Goal: Task Accomplishment & Management: Use online tool/utility

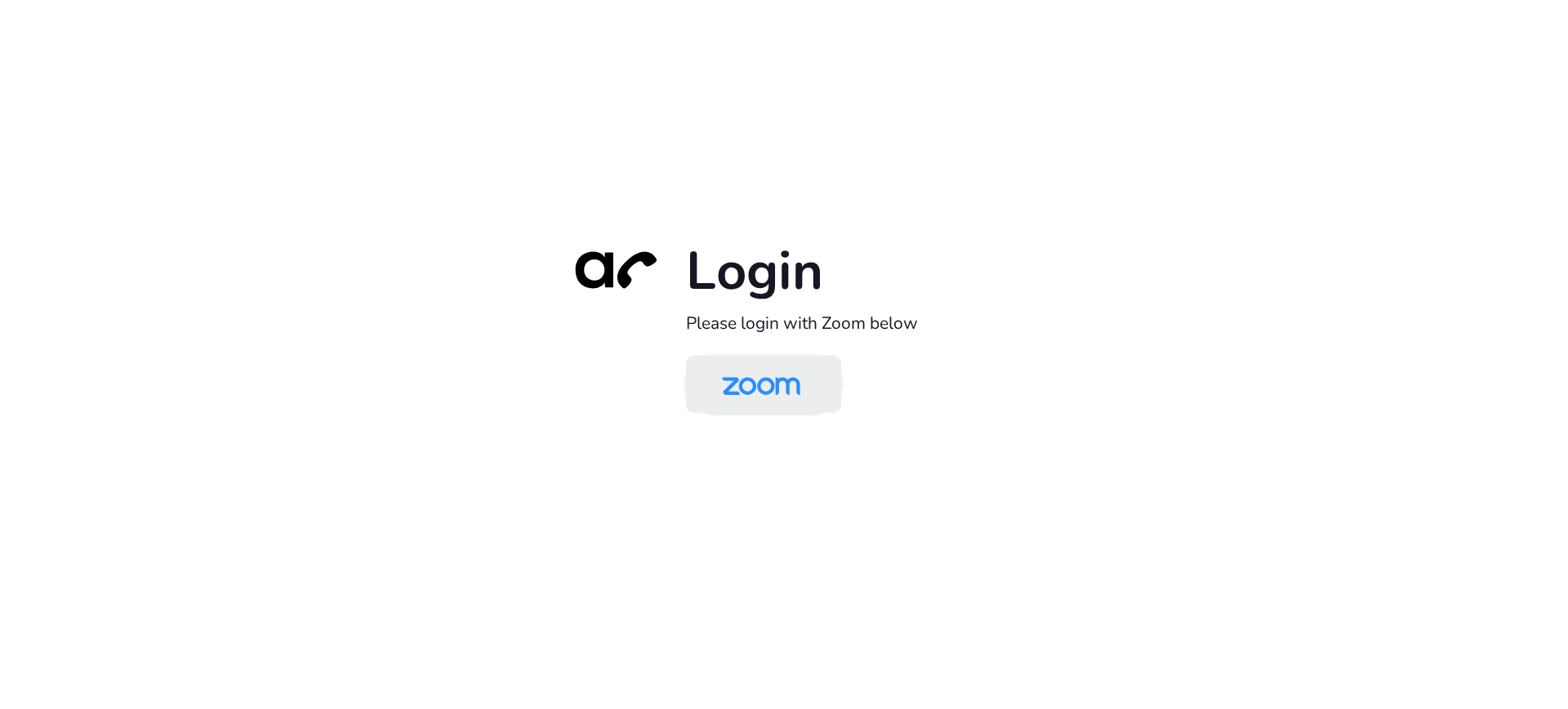
click at [750, 407] on img at bounding box center [761, 386] width 113 height 53
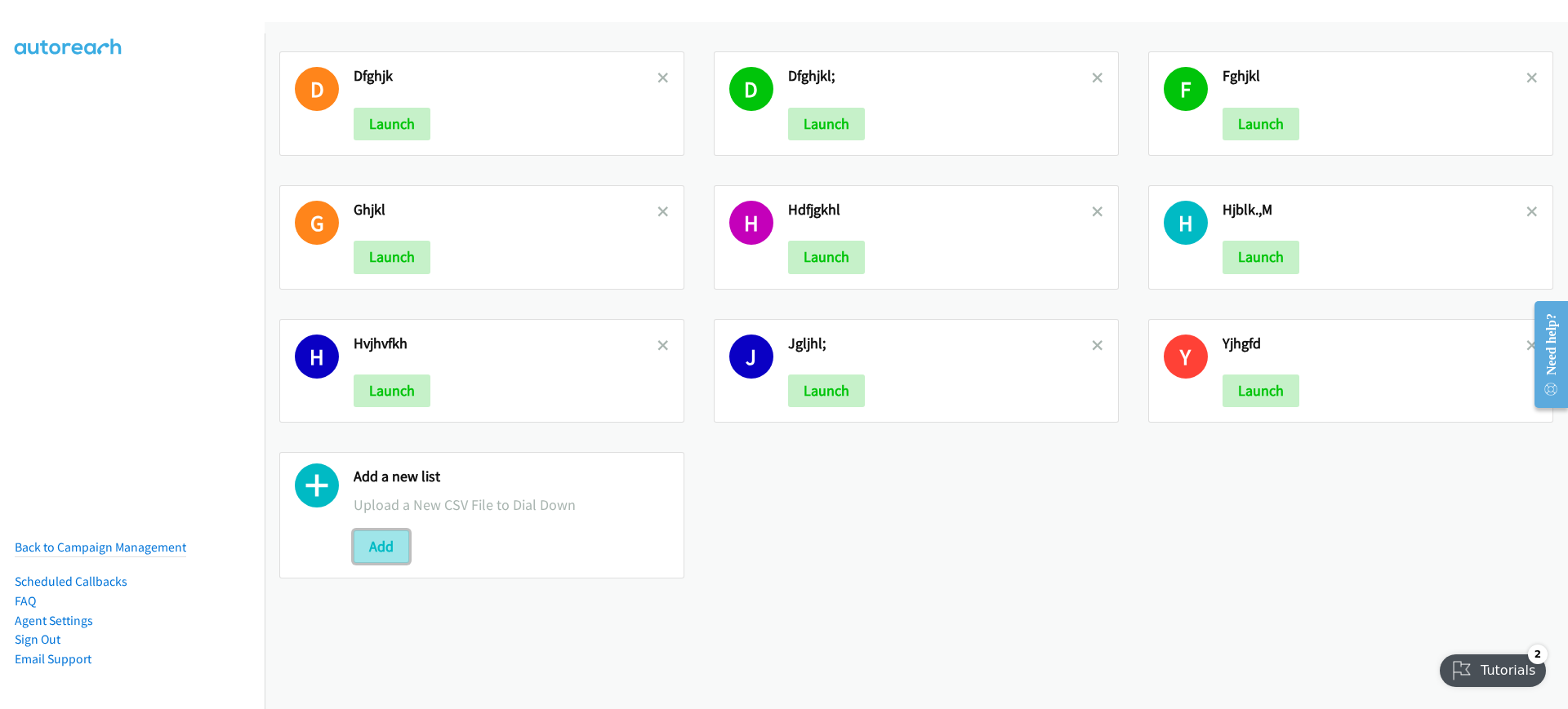
click at [380, 537] on button "Add" at bounding box center [380, 547] width 55 height 33
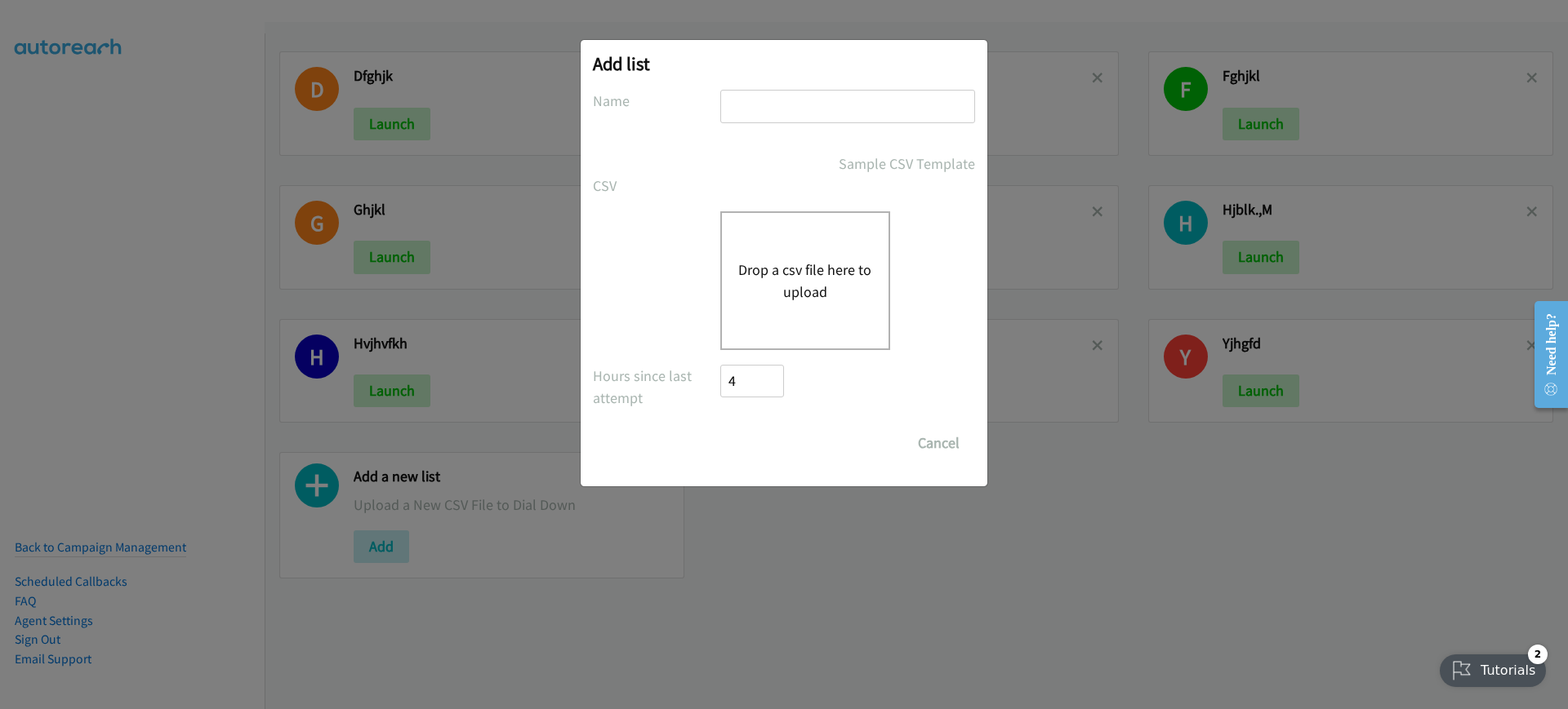
click at [727, 305] on div "Drop a csv file here to upload" at bounding box center [805, 281] width 170 height 139
click at [761, 241] on div "Drop a csv file here to upload" at bounding box center [805, 281] width 170 height 139
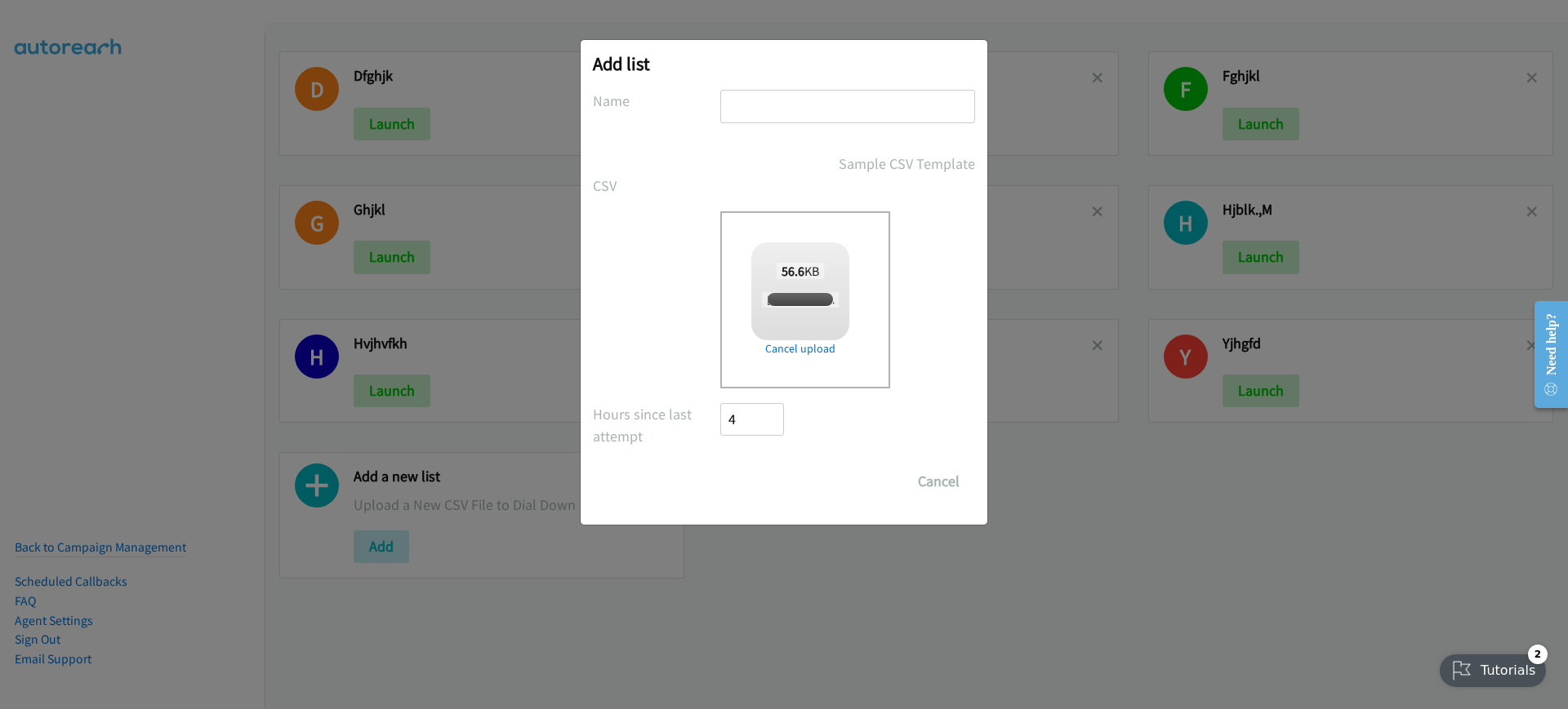
click at [816, 97] on input "text" at bounding box center [848, 106] width 255 height 33
checkbox input "true"
type input "dfghjk"
click at [755, 481] on input "Save List" at bounding box center [763, 481] width 86 height 33
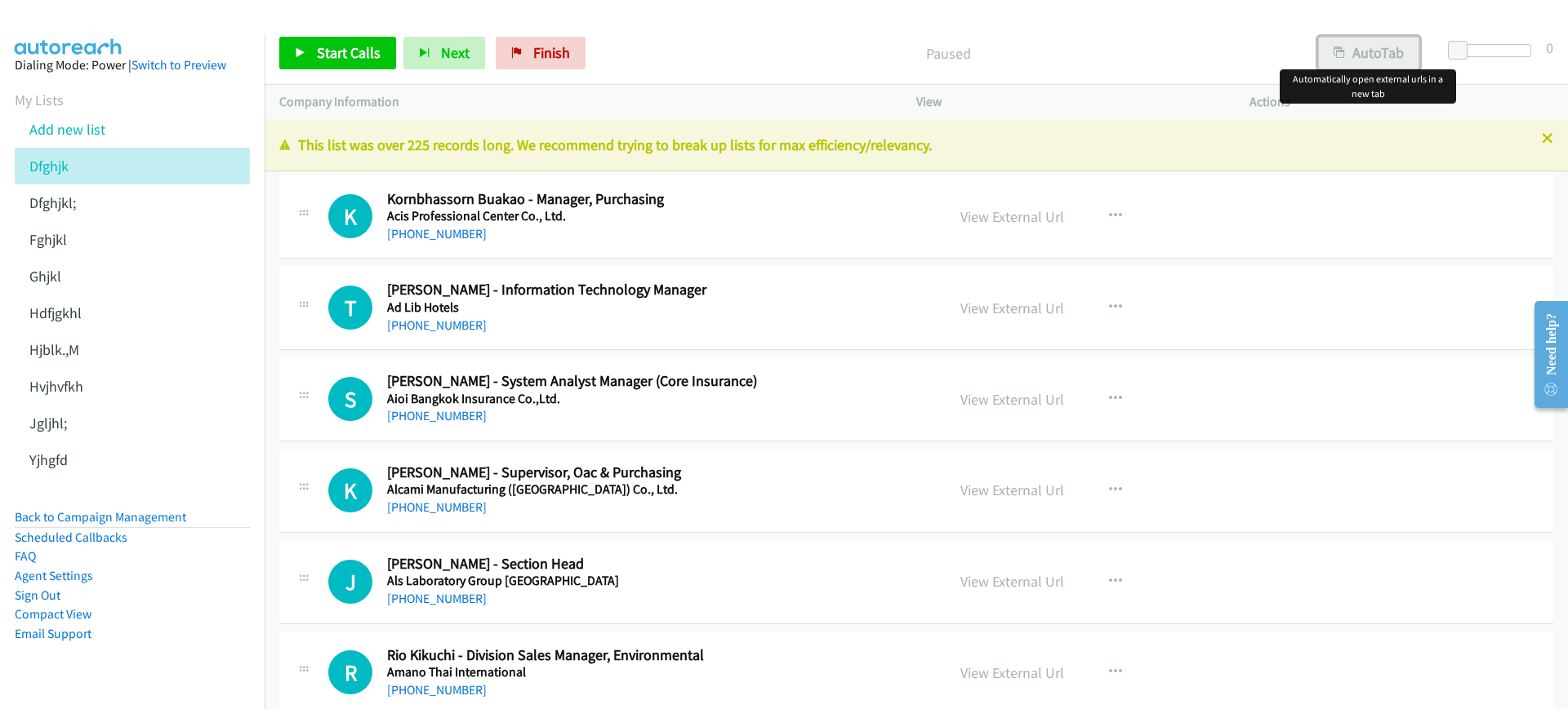
click at [1360, 51] on button "AutoTab" at bounding box center [1369, 53] width 101 height 33
click at [0, 188] on aside "Dialing Mode: Power | Switch to Preview My Lists Add new list Dfghjk Dfghjkl; F…" at bounding box center [132, 375] width 265 height 684
click at [683, 29] on div "Start Calls Pause Next Finish Paused AutoTab AutoTab 0" at bounding box center [916, 53] width 1304 height 63
click at [716, 65] on div "Paused" at bounding box center [947, 53] width 709 height 33
click at [136, 518] on link "Back to Campaign Management" at bounding box center [100, 517] width 172 height 15
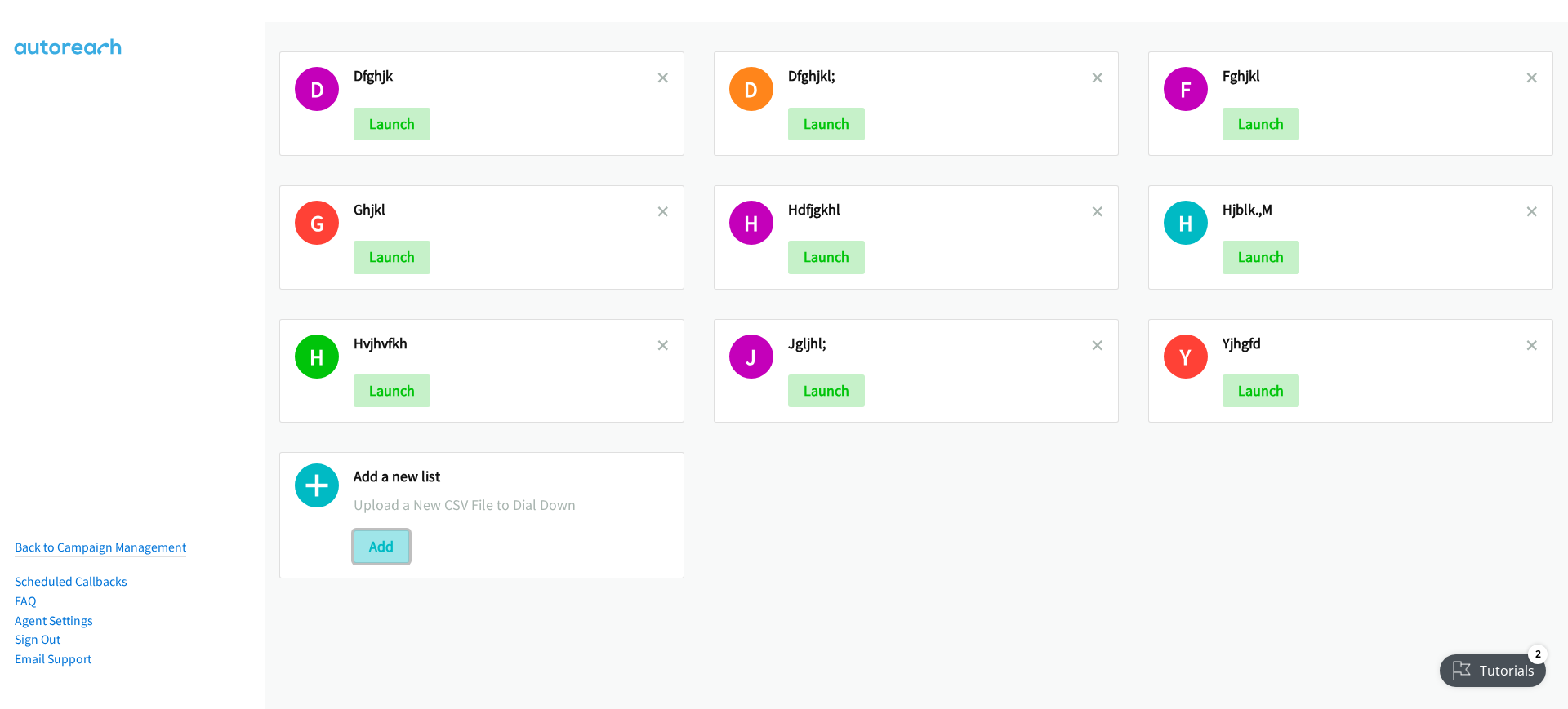
click at [381, 548] on button "Add" at bounding box center [380, 547] width 55 height 33
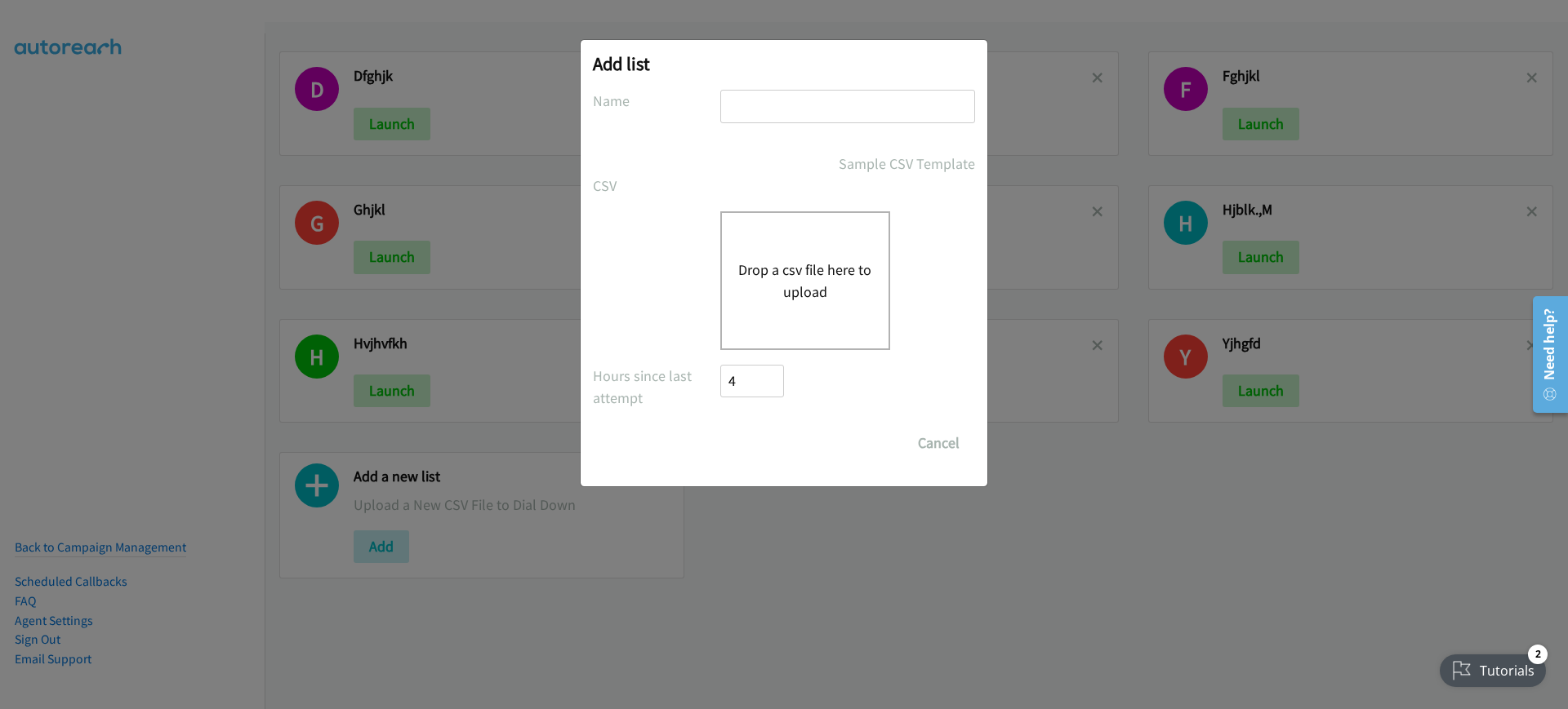
click at [786, 271] on button "Drop a csv file here to upload" at bounding box center [805, 281] width 134 height 44
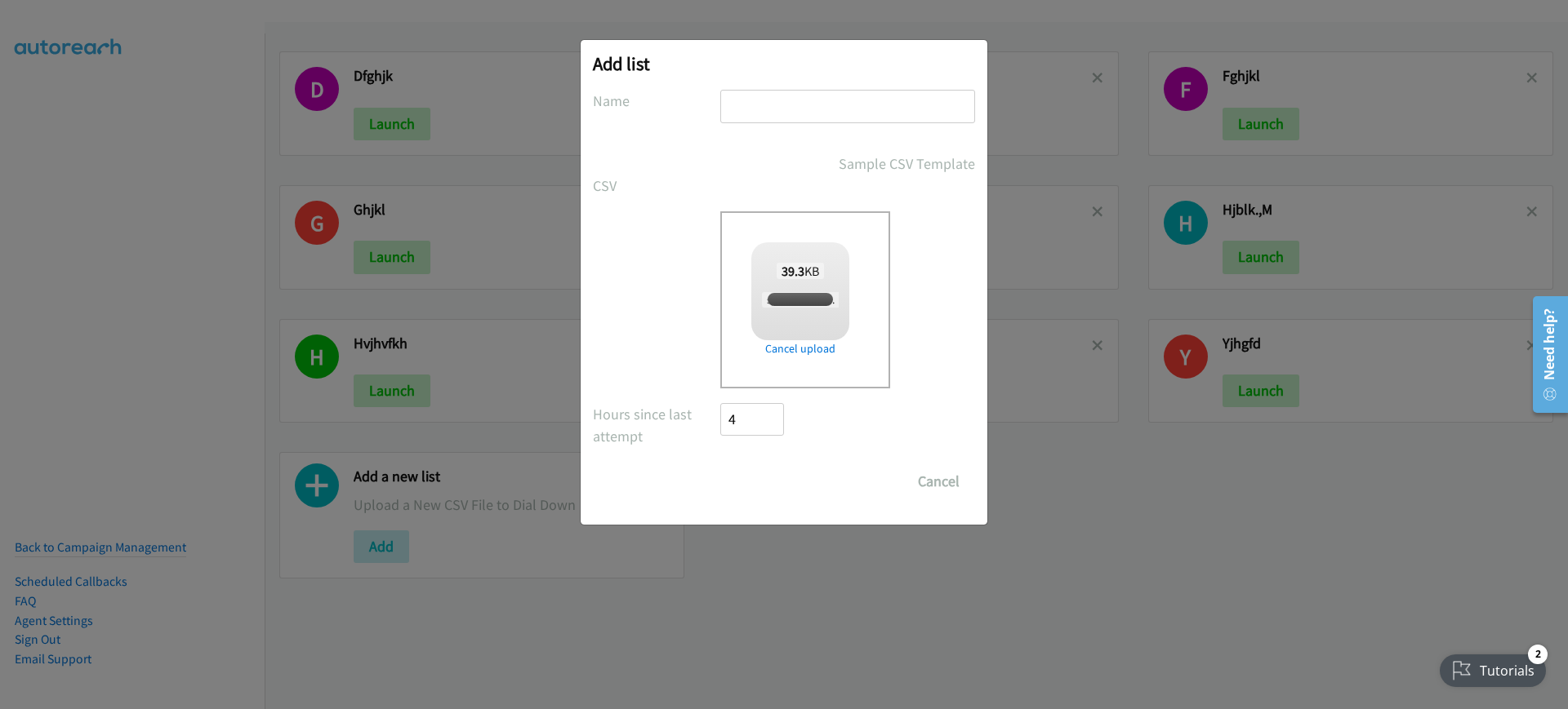
checkbox input "true"
click at [898, 98] on input "text" at bounding box center [848, 106] width 255 height 33
type input "fghjk"
click at [751, 489] on input "Save List" at bounding box center [763, 481] width 86 height 33
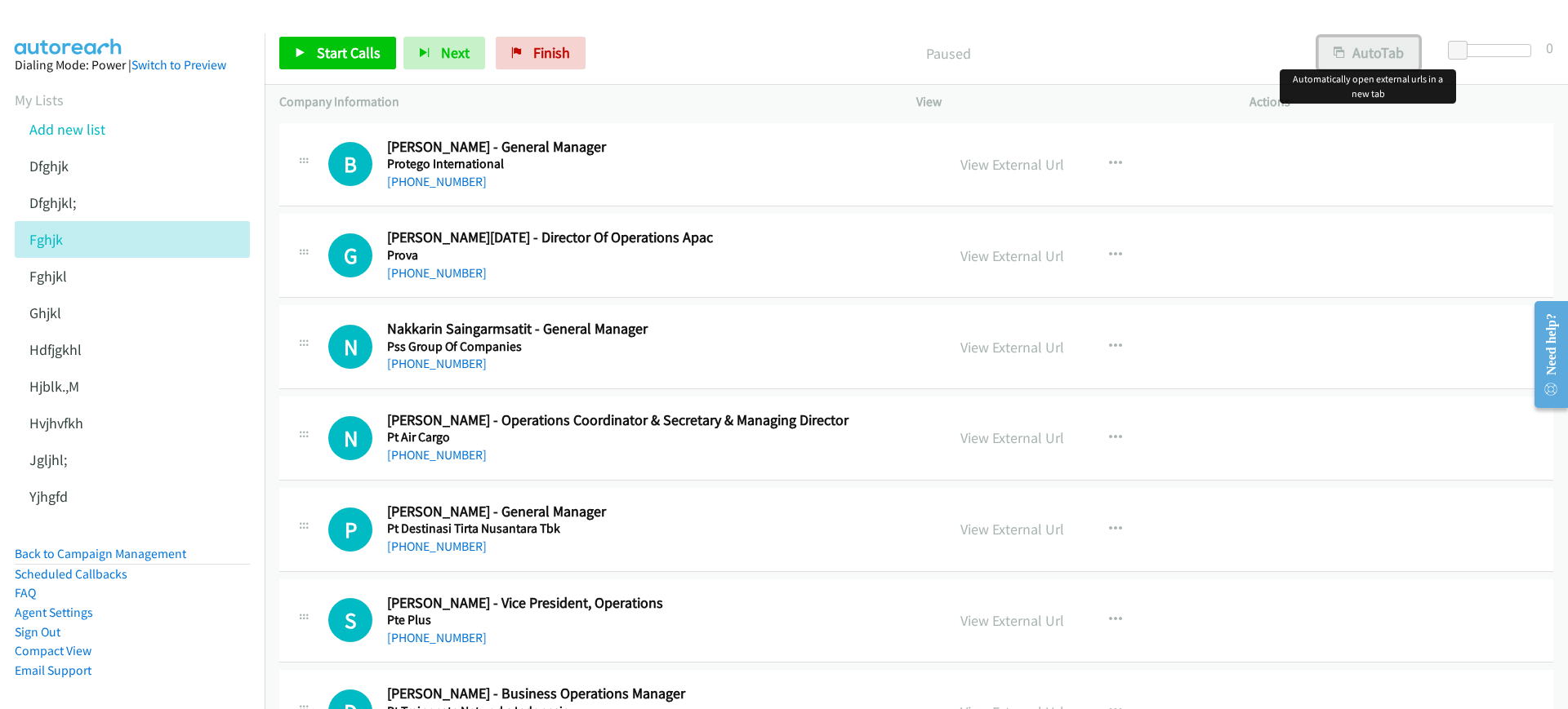
click at [1410, 50] on button "AutoTab" at bounding box center [1369, 53] width 101 height 33
click at [301, 64] on link "Start Calls" at bounding box center [337, 53] width 117 height 33
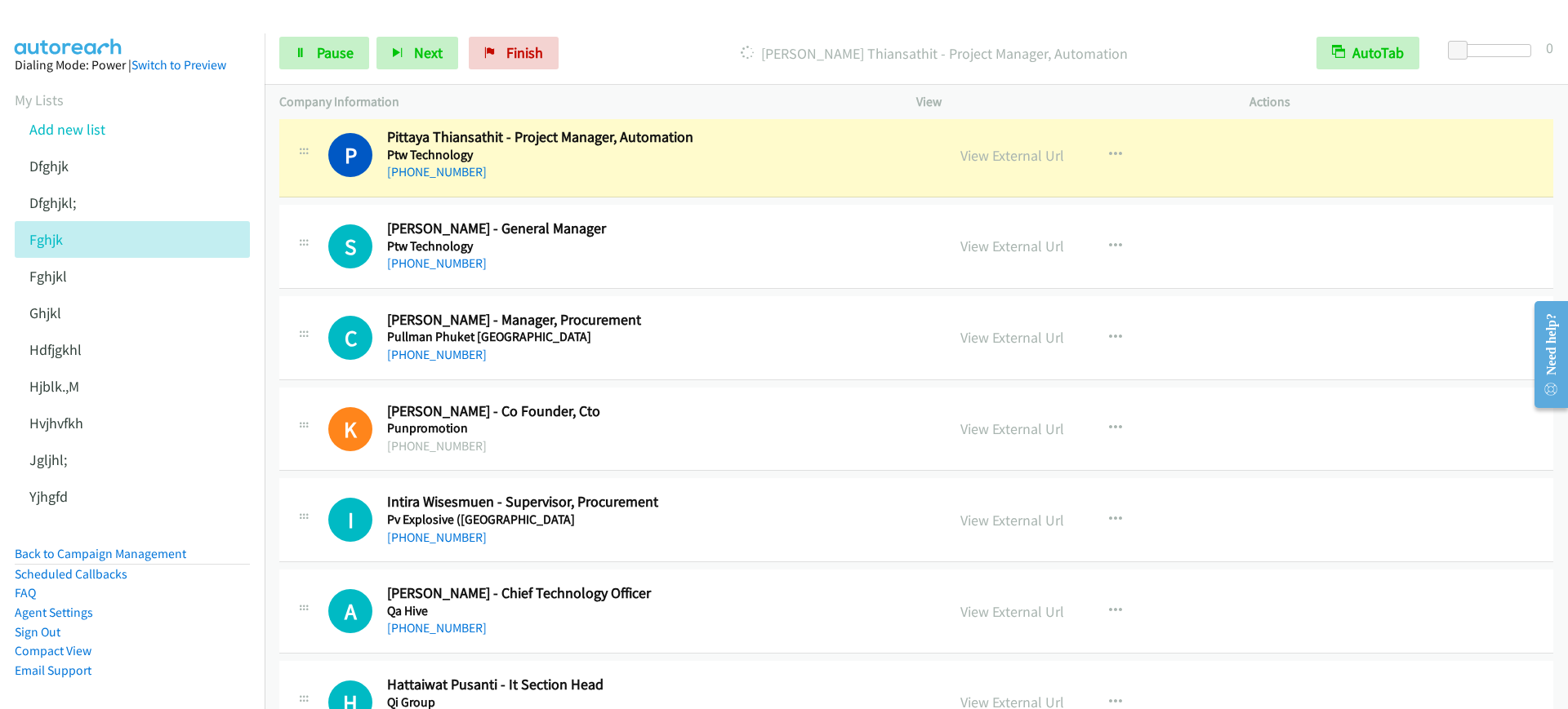
scroll to position [612, 0]
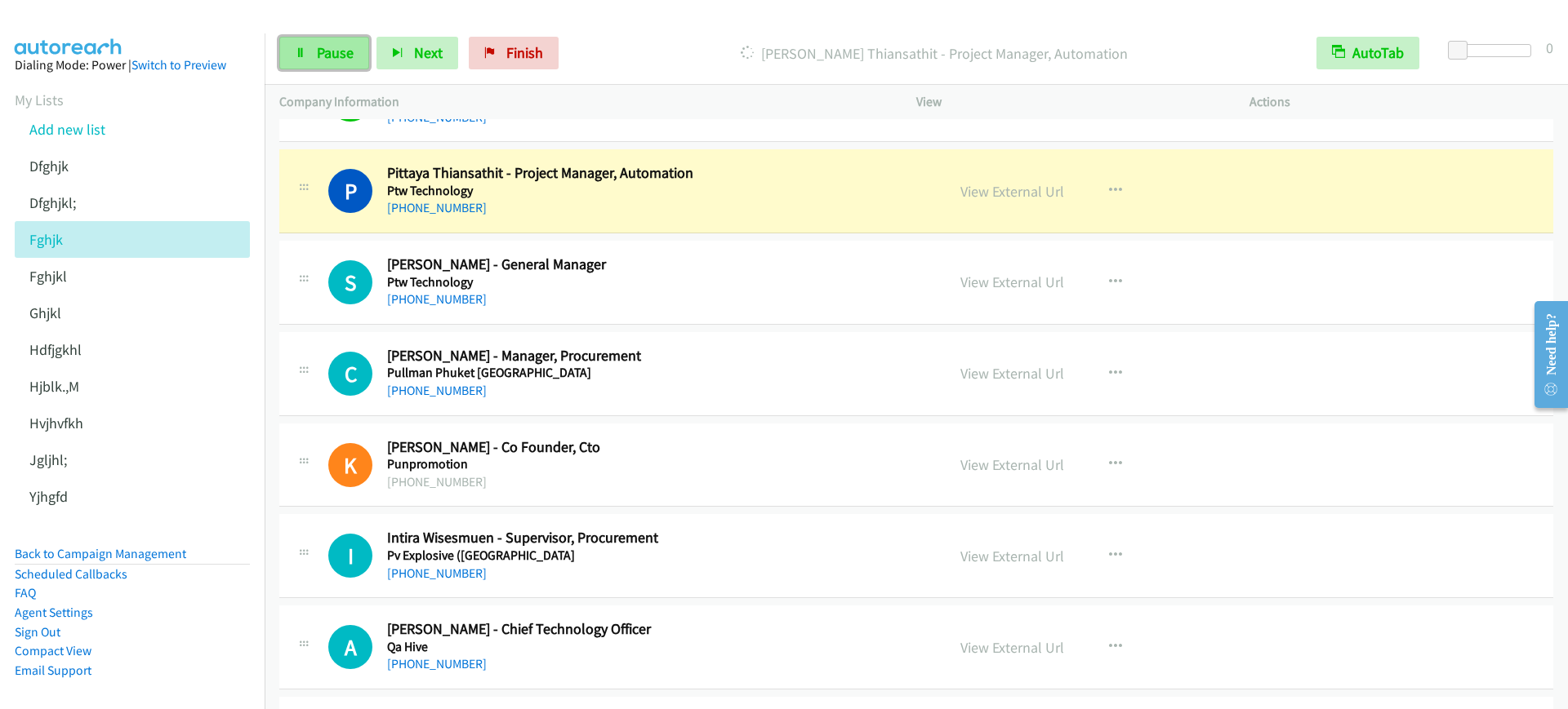
click at [318, 67] on link "Pause" at bounding box center [324, 53] width 89 height 33
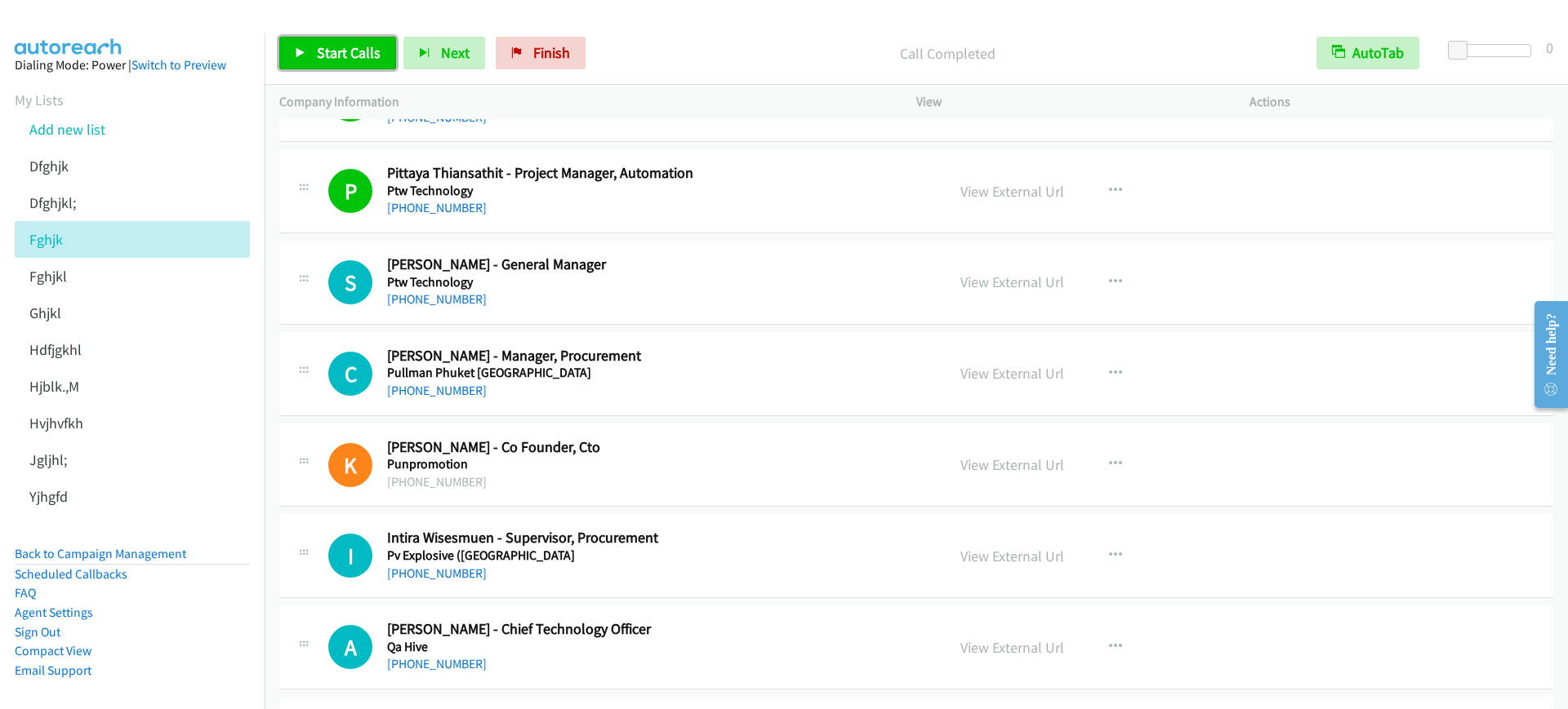
click at [324, 59] on span "Start Calls" at bounding box center [349, 52] width 64 height 19
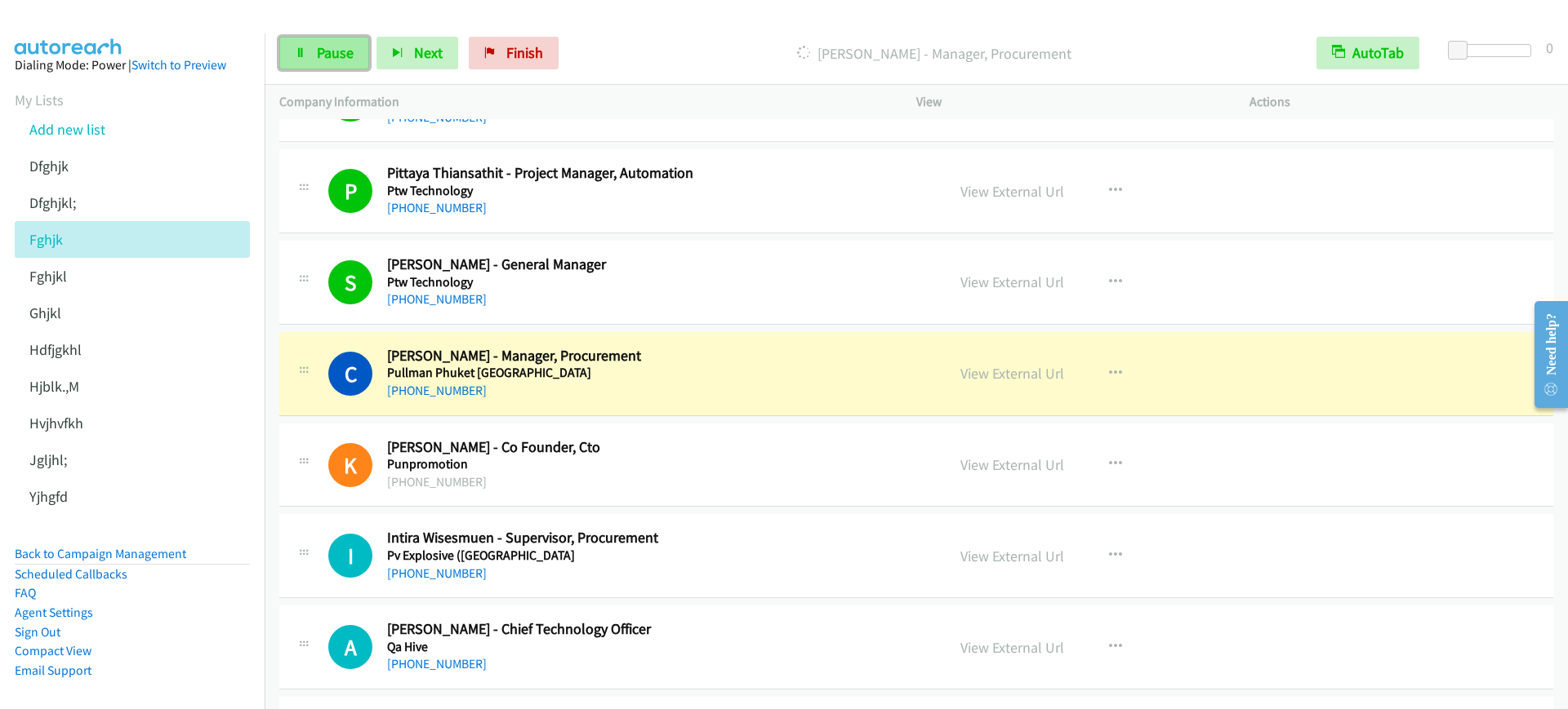
click at [328, 39] on link "Pause" at bounding box center [324, 53] width 89 height 33
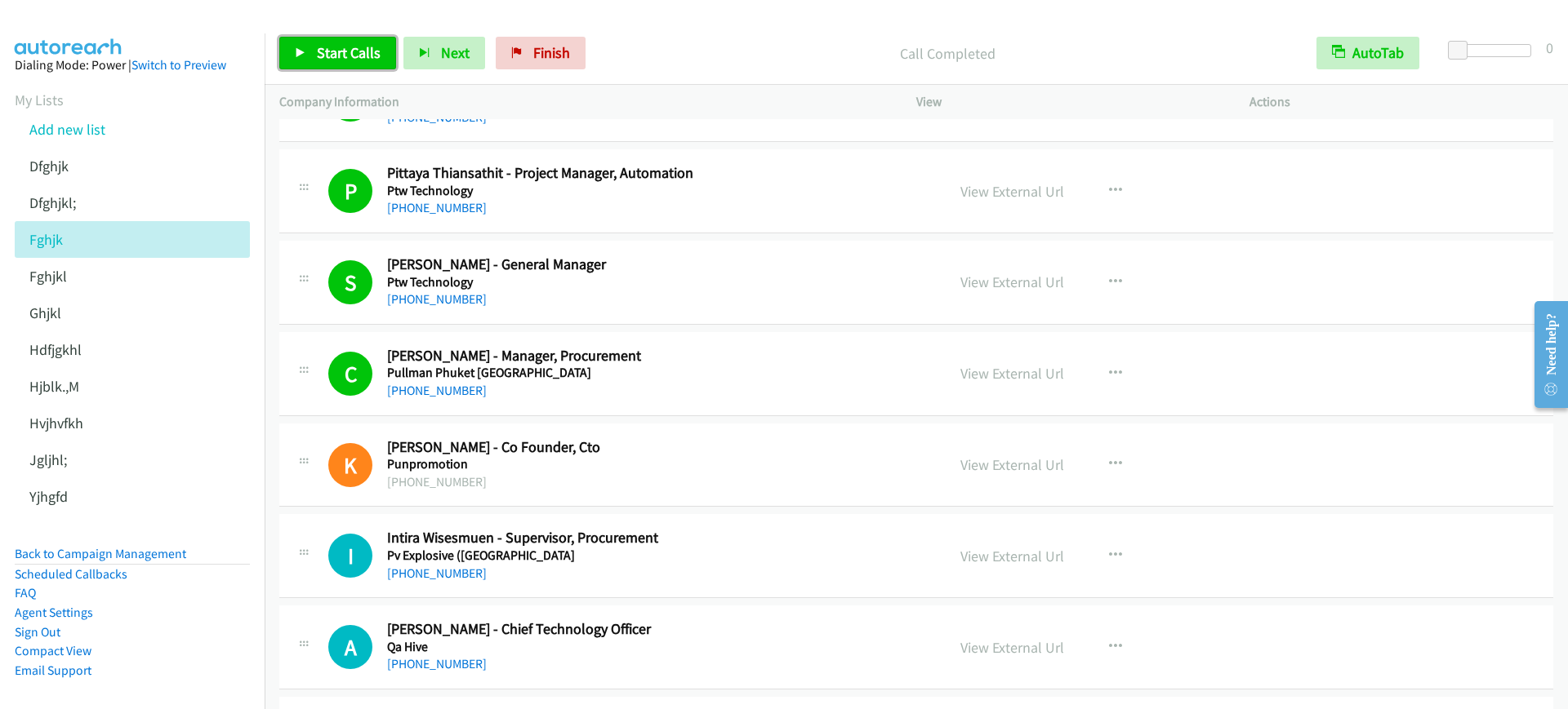
click at [319, 59] on span "Start Calls" at bounding box center [349, 52] width 64 height 19
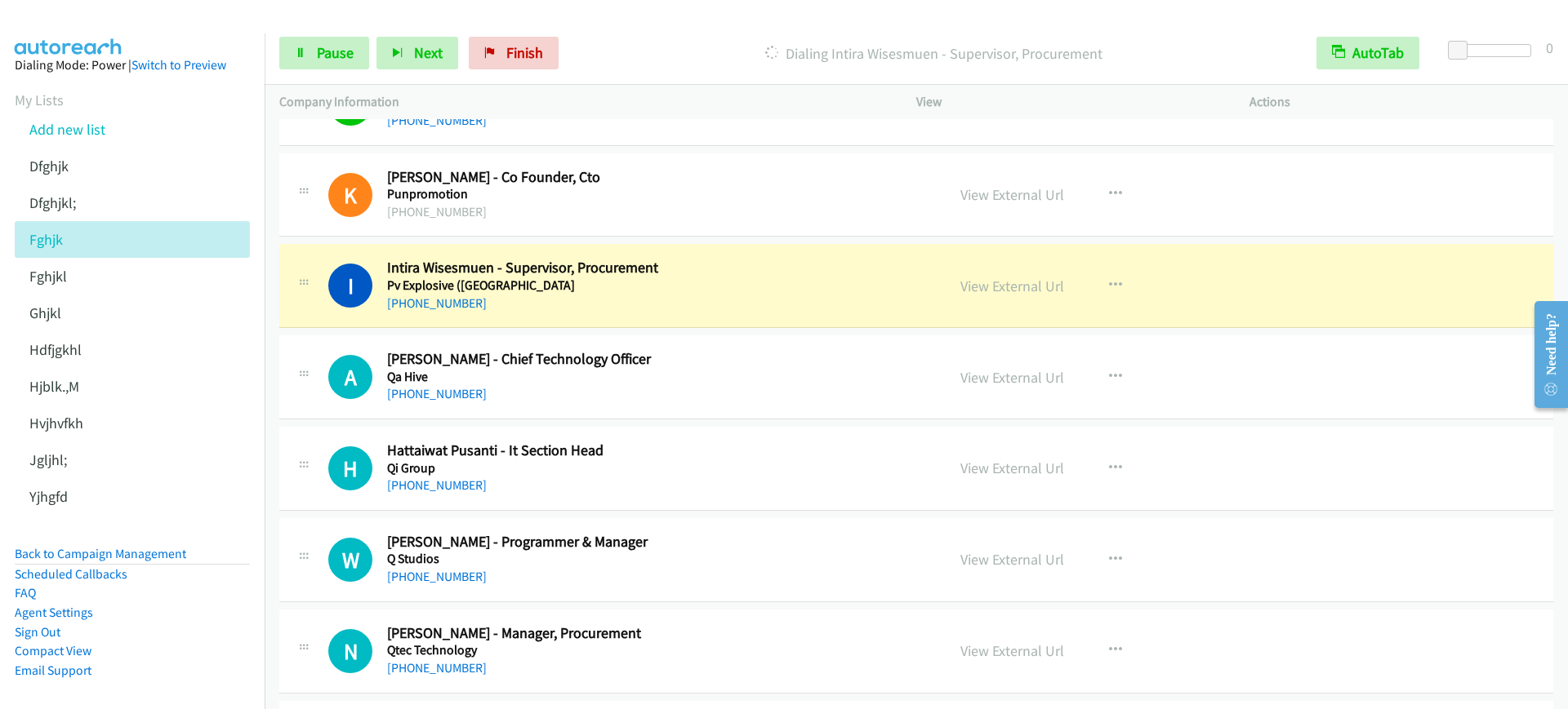
scroll to position [919, 0]
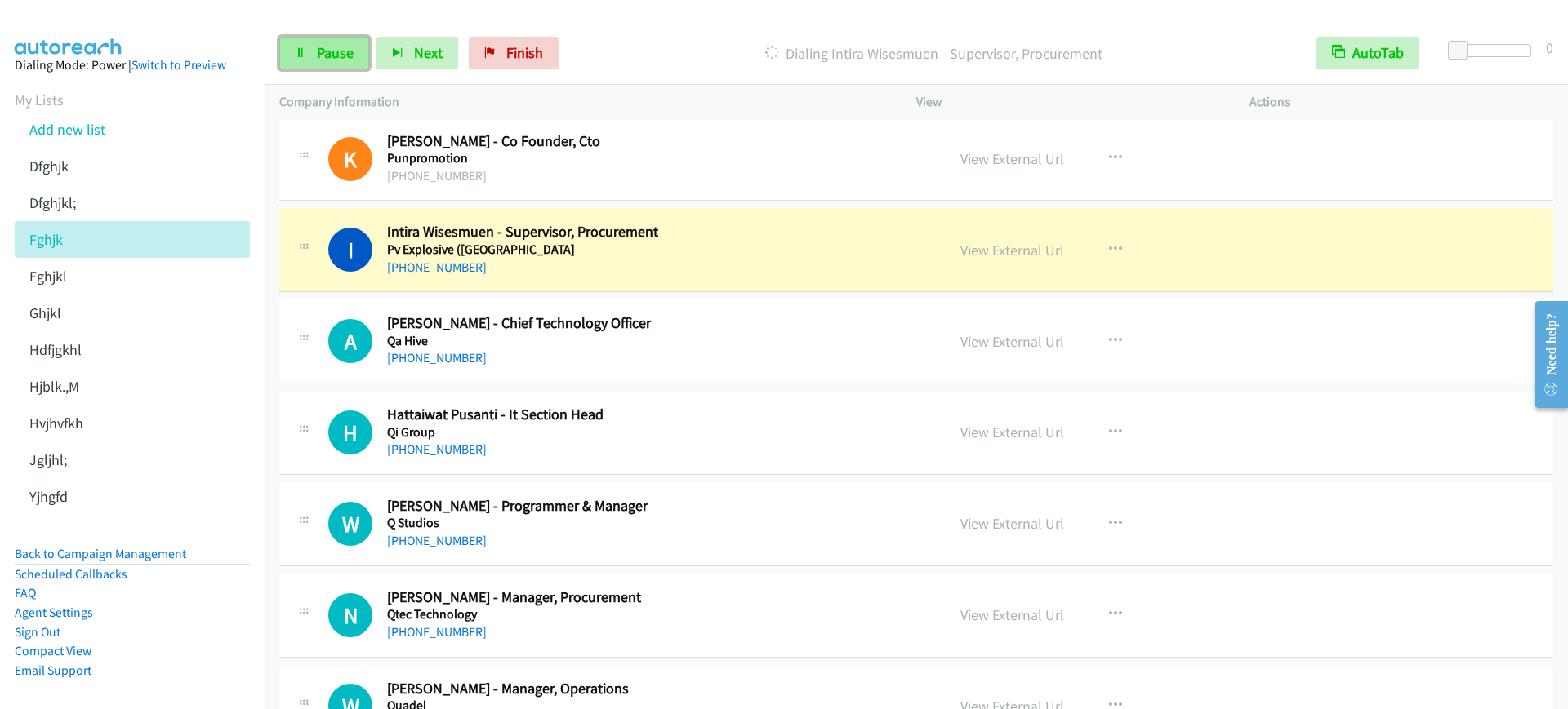
click at [310, 47] on link "Pause" at bounding box center [324, 53] width 89 height 33
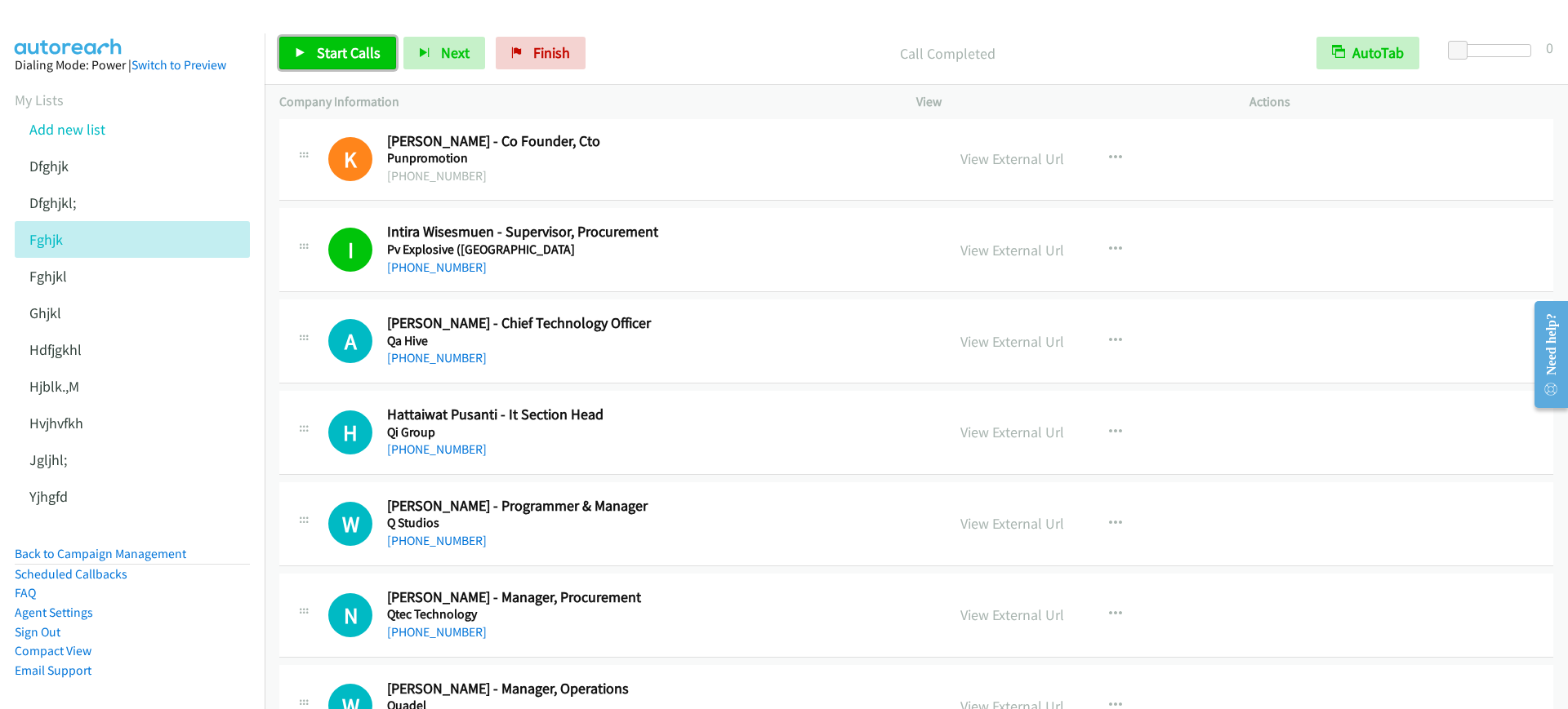
click at [338, 62] on link "Start Calls" at bounding box center [337, 53] width 117 height 33
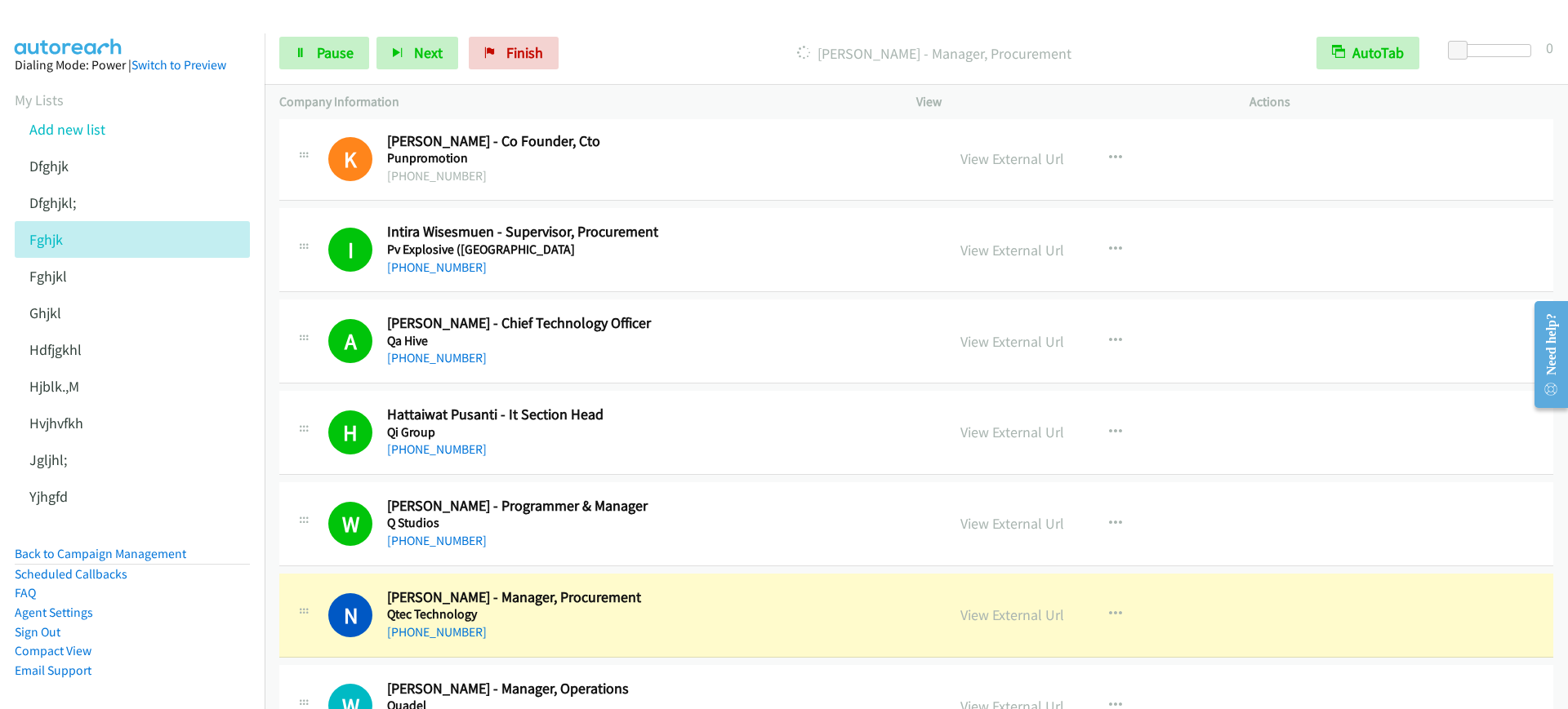
click at [634, 51] on p "[PERSON_NAME] - Manager, Procurement" at bounding box center [934, 53] width 707 height 22
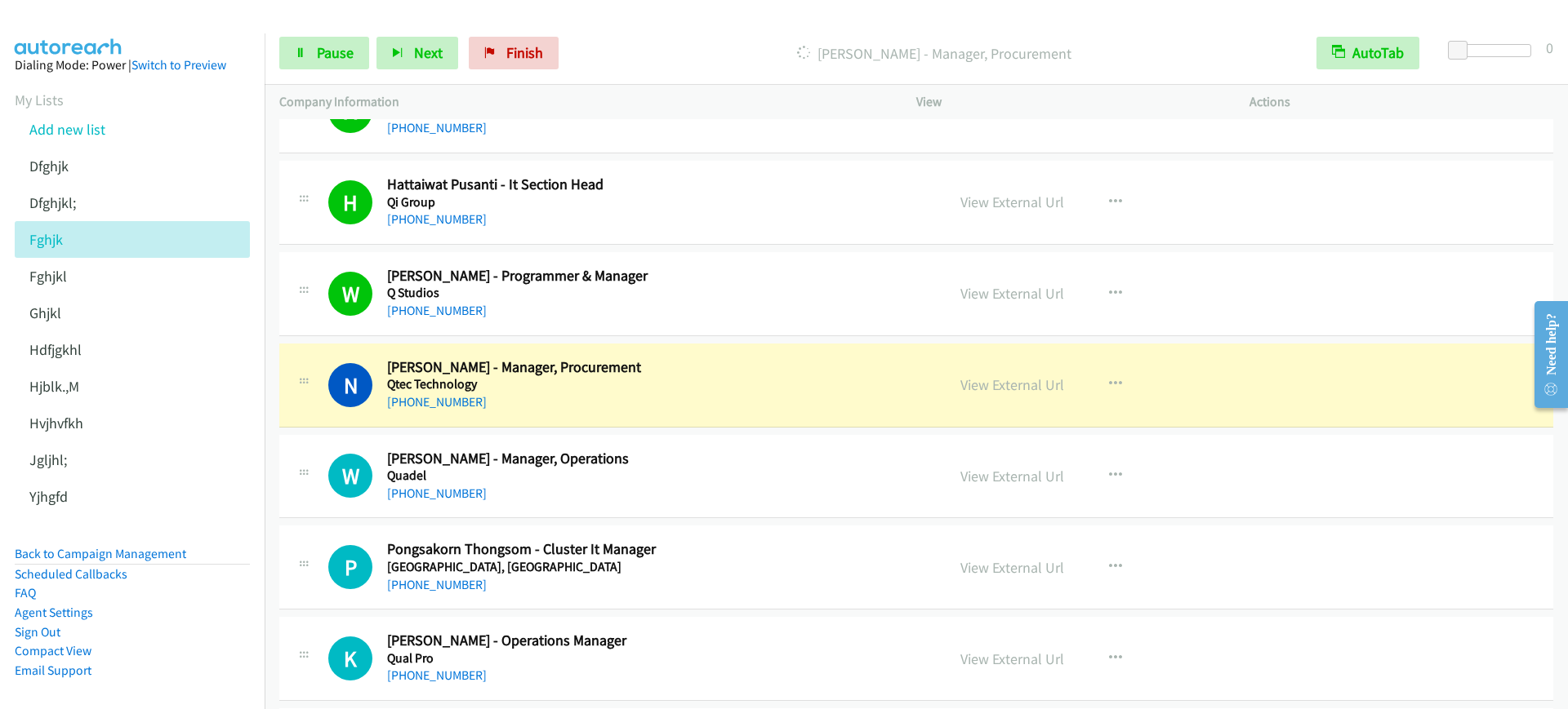
scroll to position [1225, 0]
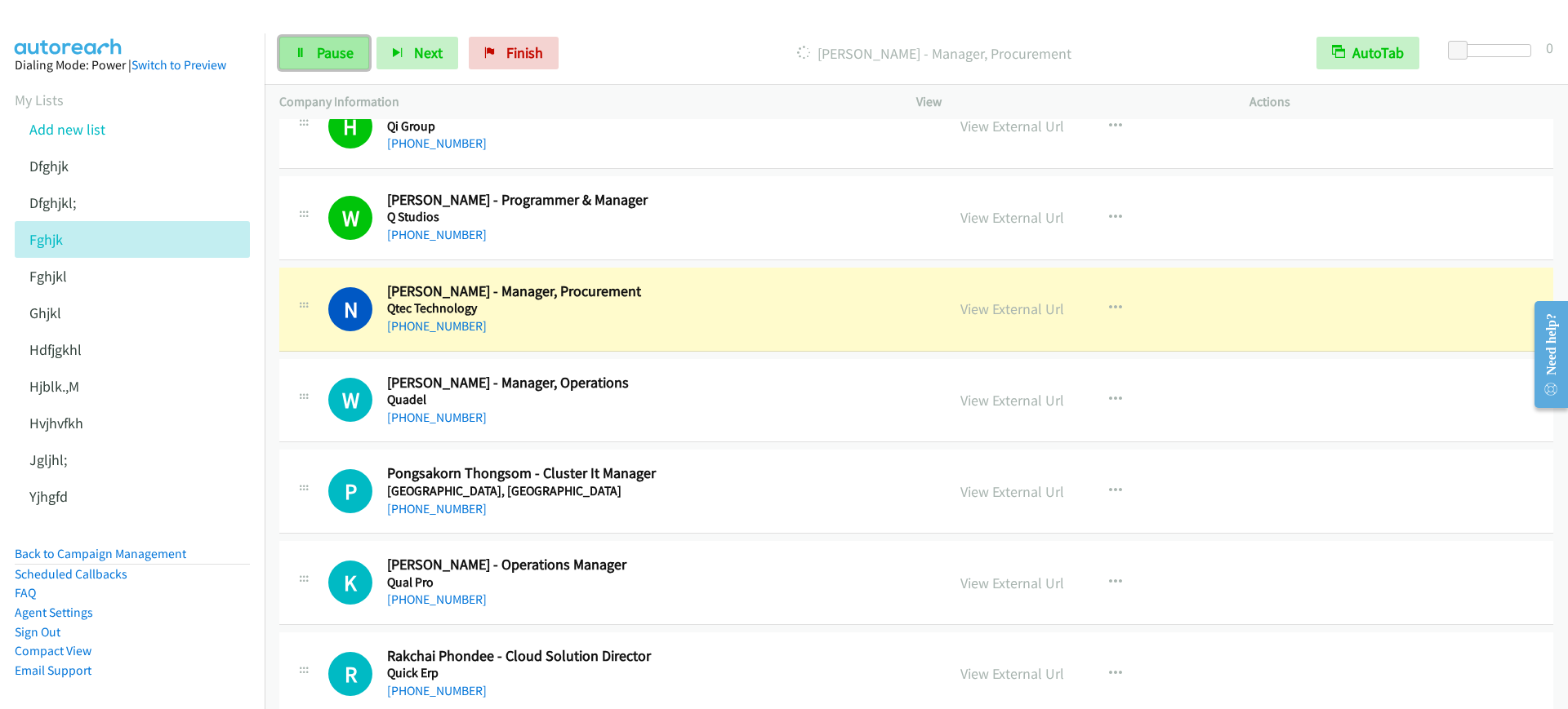
click at [336, 58] on span "Pause" at bounding box center [335, 52] width 37 height 19
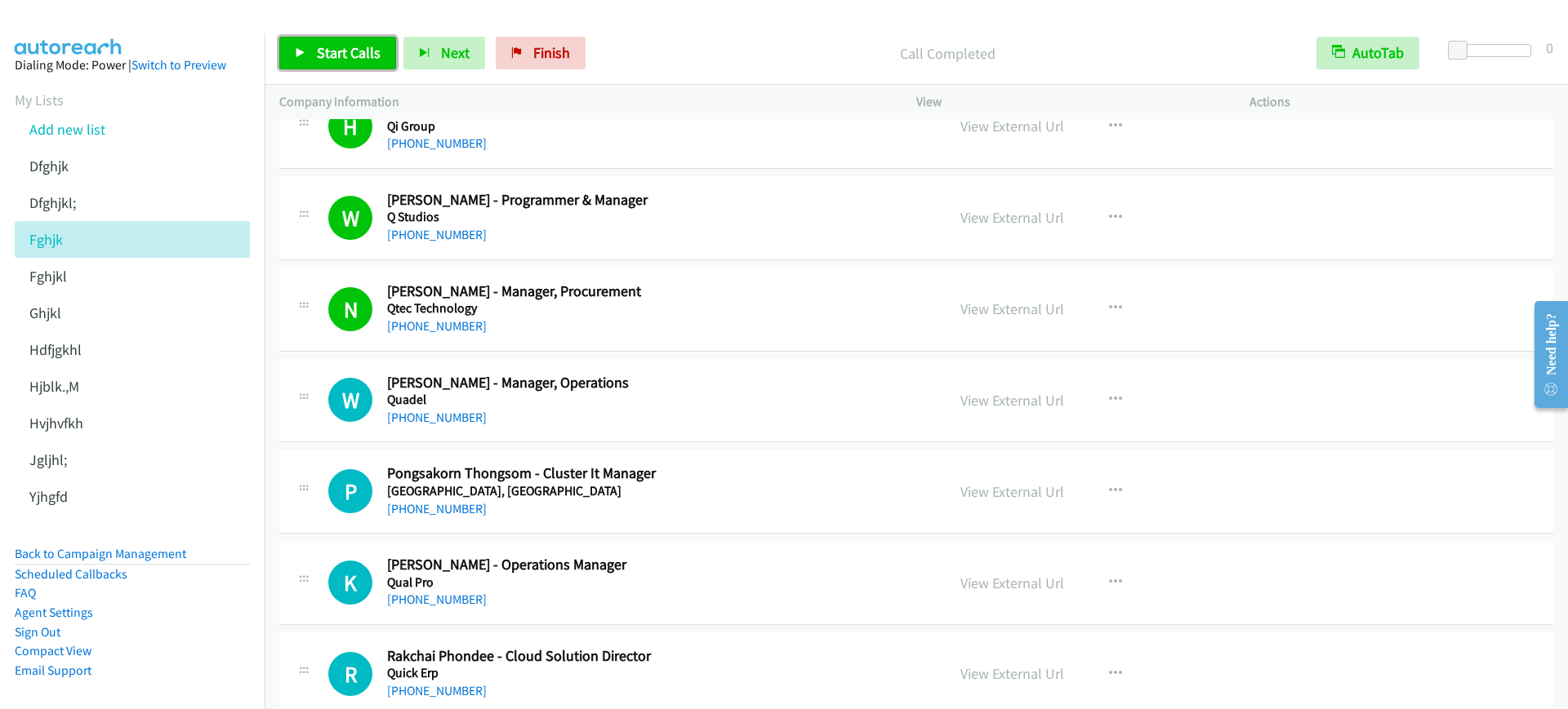
click at [336, 53] on span "Start Calls" at bounding box center [349, 52] width 64 height 19
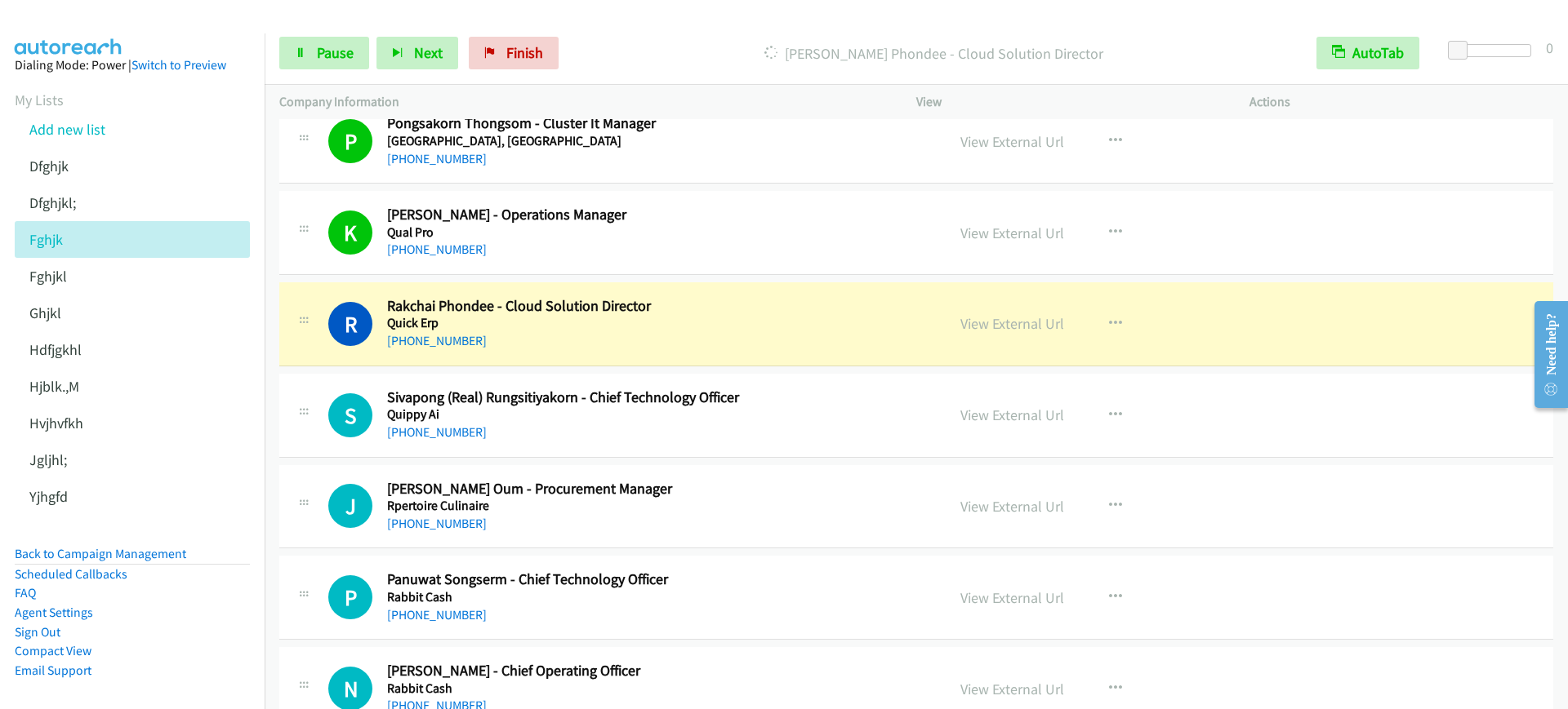
scroll to position [1735, 0]
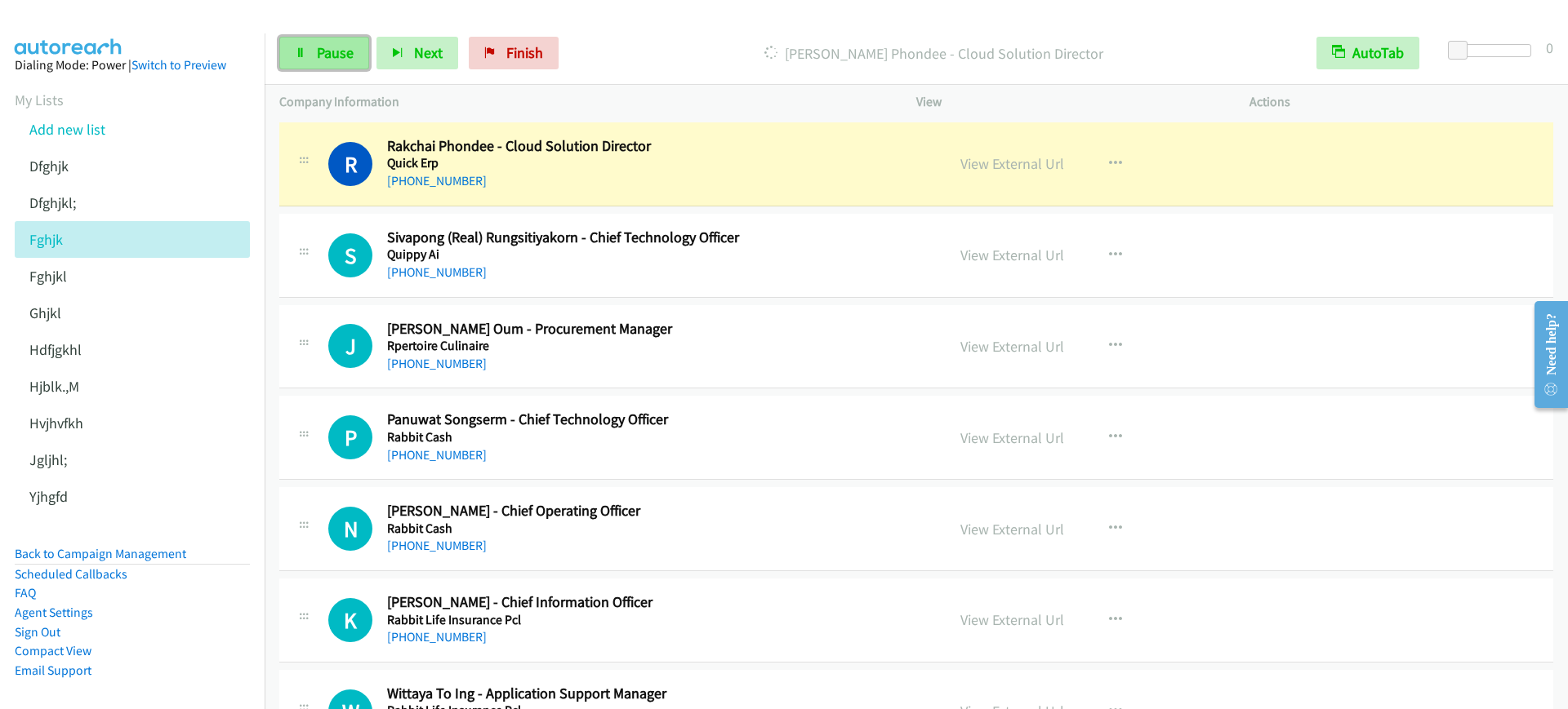
click at [340, 58] on span "Pause" at bounding box center [335, 52] width 37 height 19
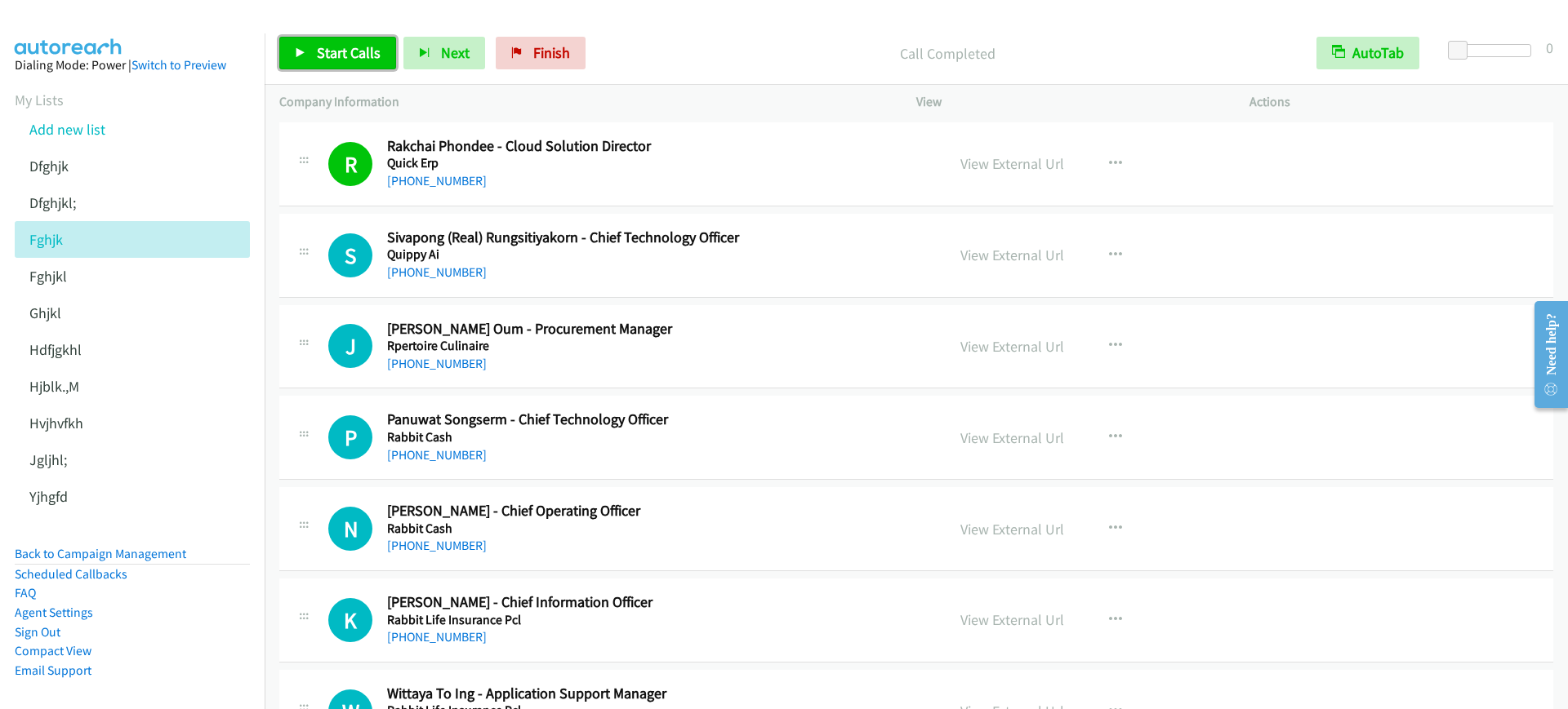
click at [344, 53] on span "Start Calls" at bounding box center [349, 52] width 64 height 19
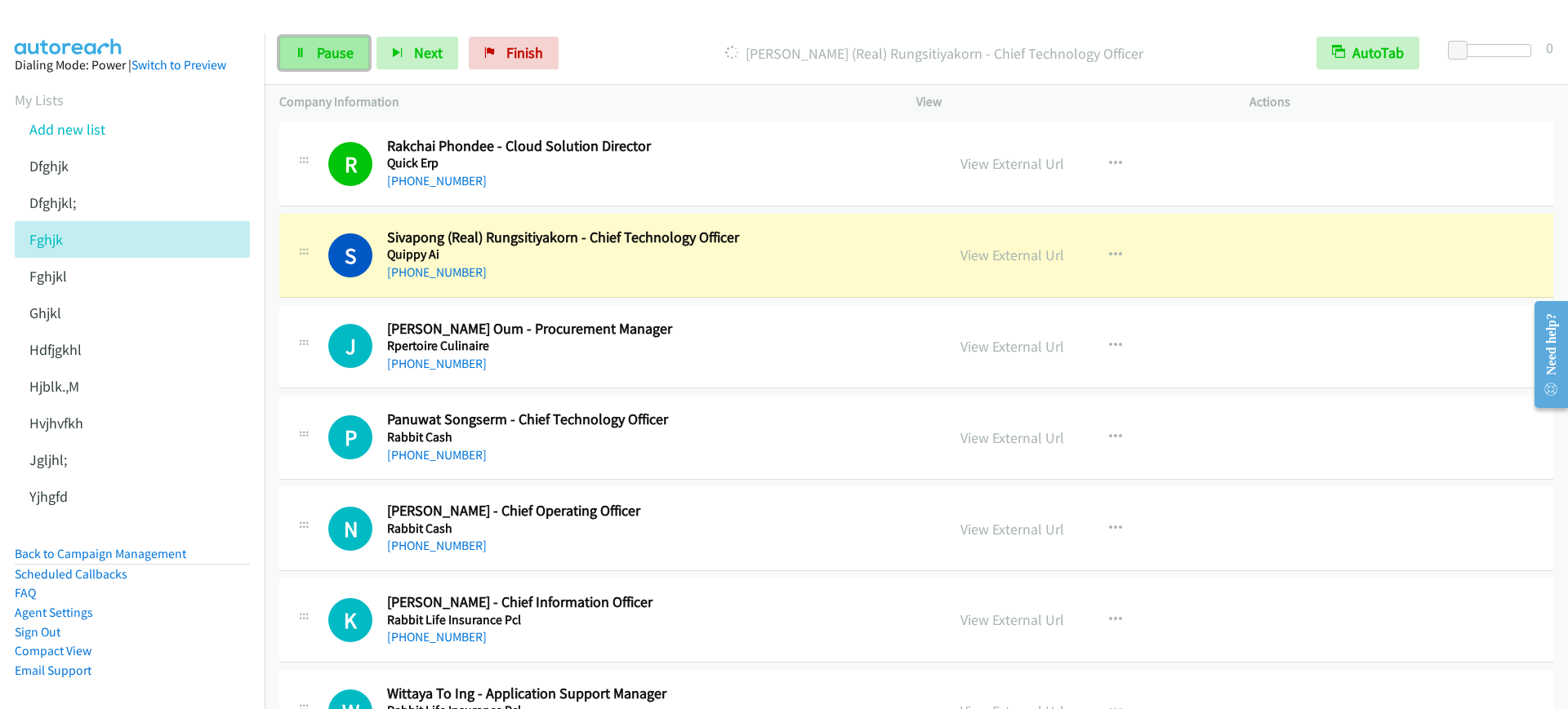
click at [331, 49] on span "Pause" at bounding box center [335, 52] width 37 height 19
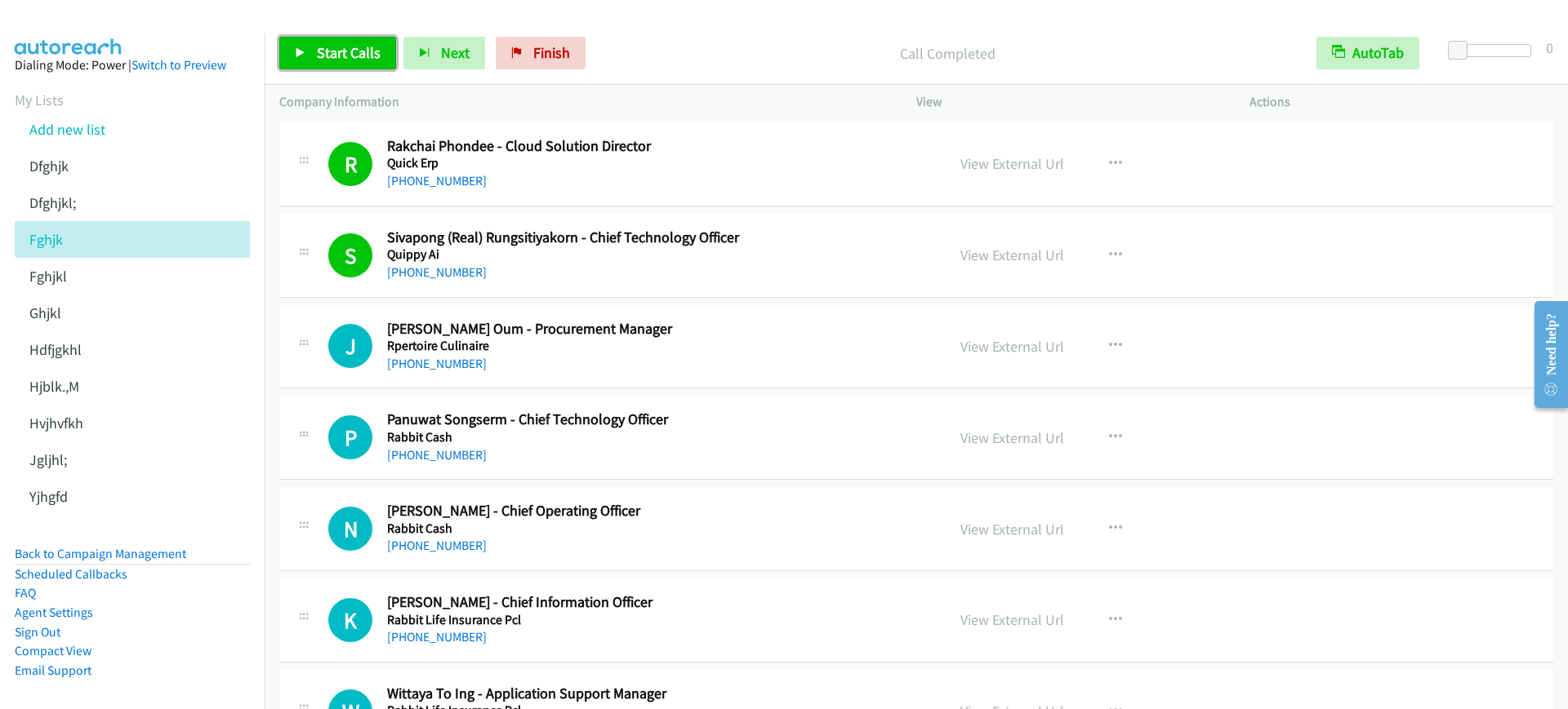
click at [320, 60] on span "Start Calls" at bounding box center [349, 52] width 64 height 19
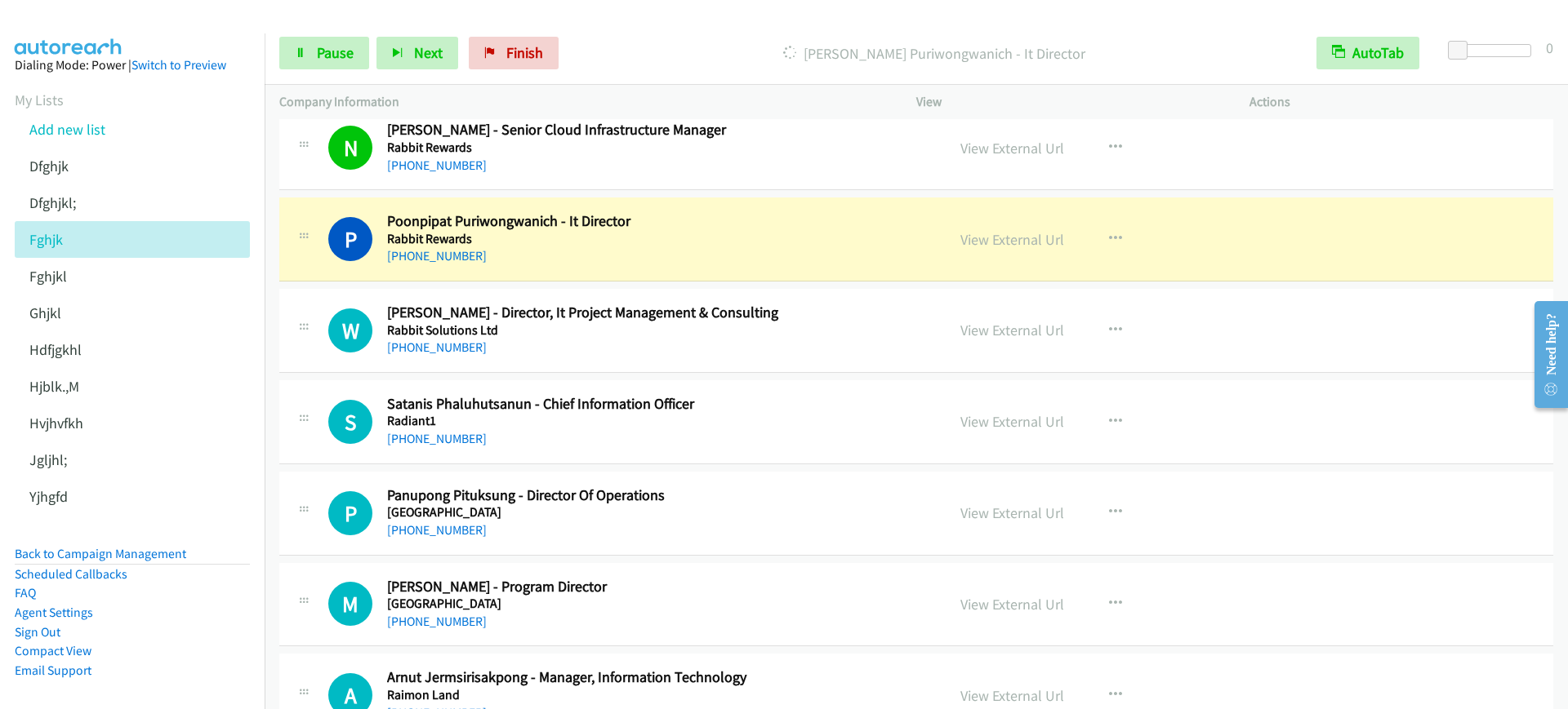
scroll to position [2551, 0]
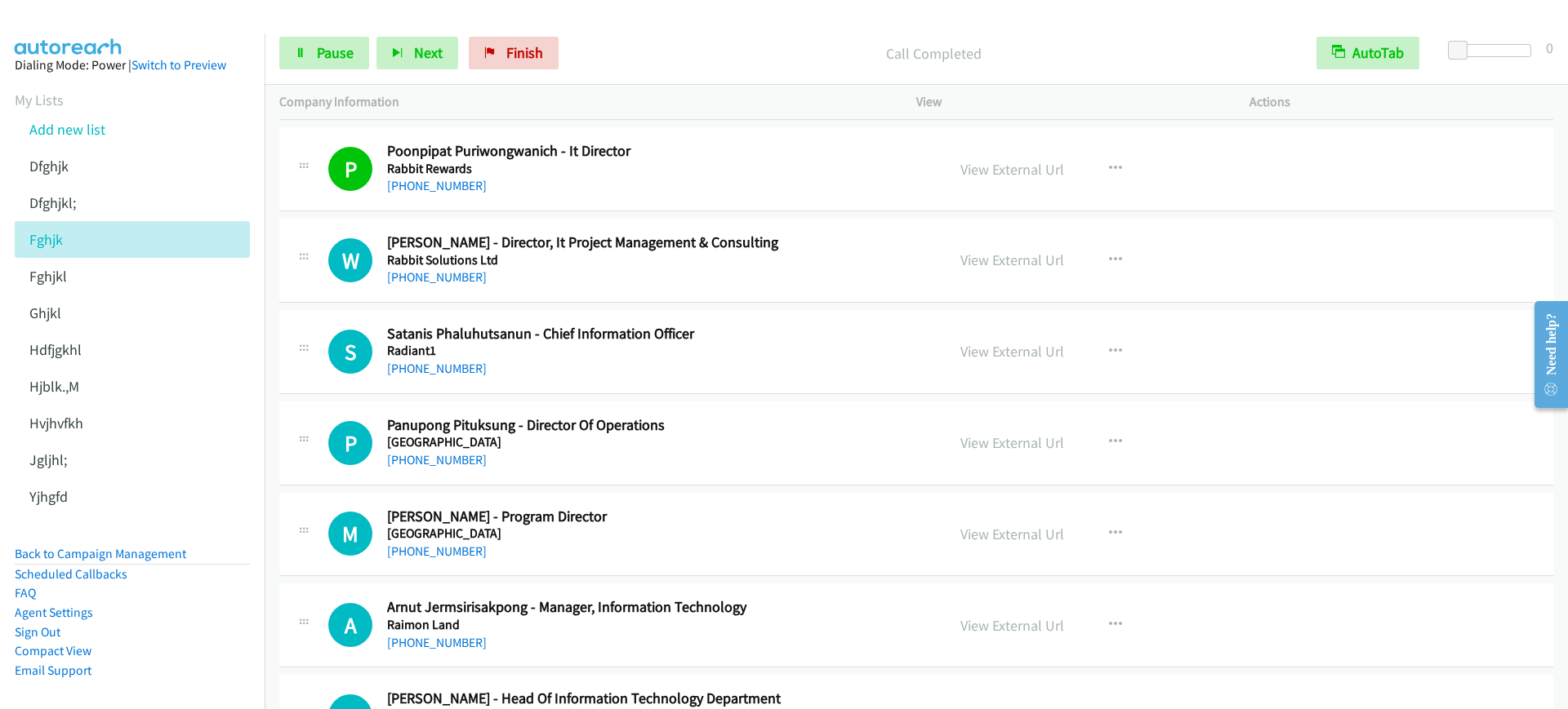
click at [332, 70] on div "Start Calls Pause Next Finish Call Completed AutoTab AutoTab 0" at bounding box center [916, 53] width 1304 height 63
click at [337, 55] on span "Pause" at bounding box center [335, 52] width 37 height 19
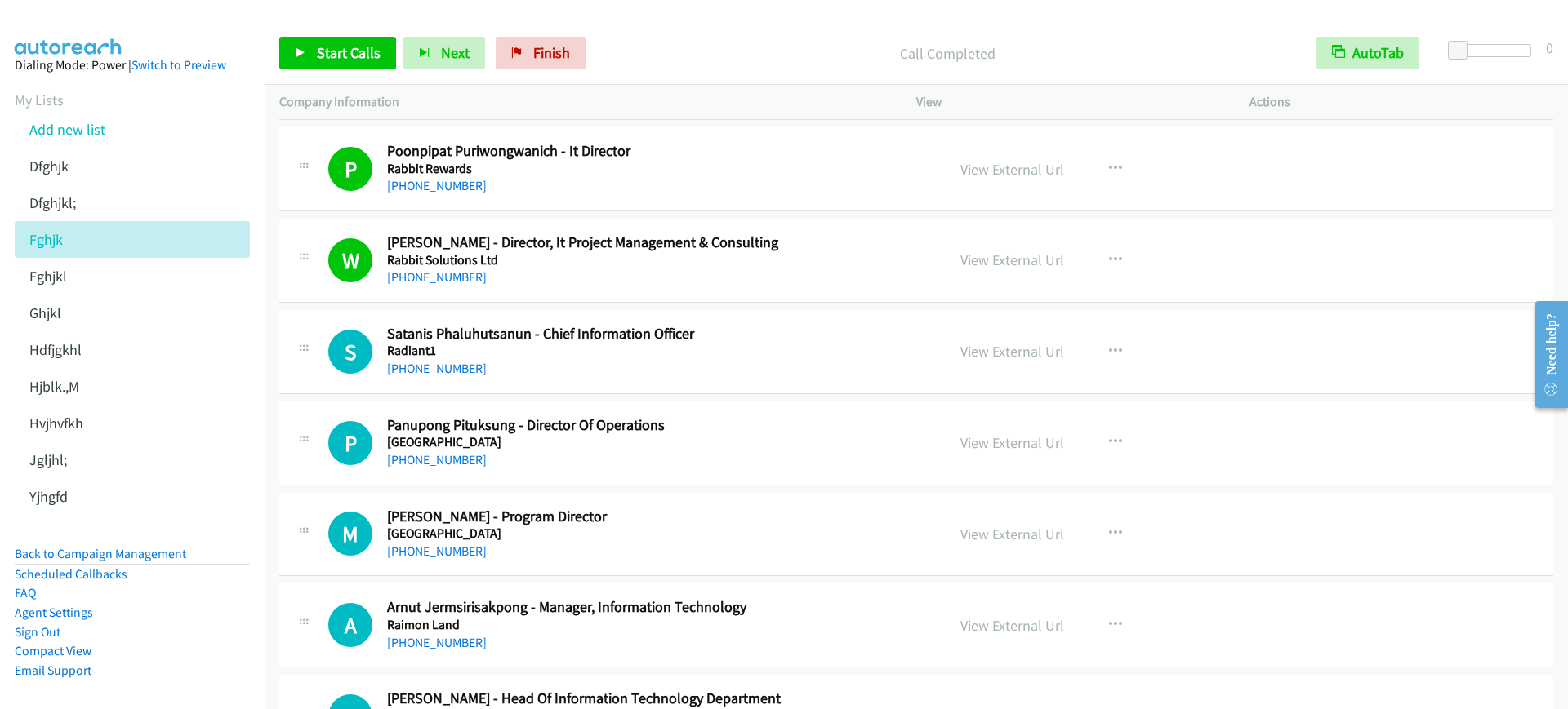
click at [660, 380] on div "S Callback Scheduled [PERSON_NAME] - Chief Information Officer Radiant1 [GEOGRA…" at bounding box center [916, 351] width 1274 height 84
click at [1028, 169] on link "View External Url" at bounding box center [1012, 169] width 104 height 19
click at [368, 58] on span "Start Calls" at bounding box center [349, 52] width 64 height 19
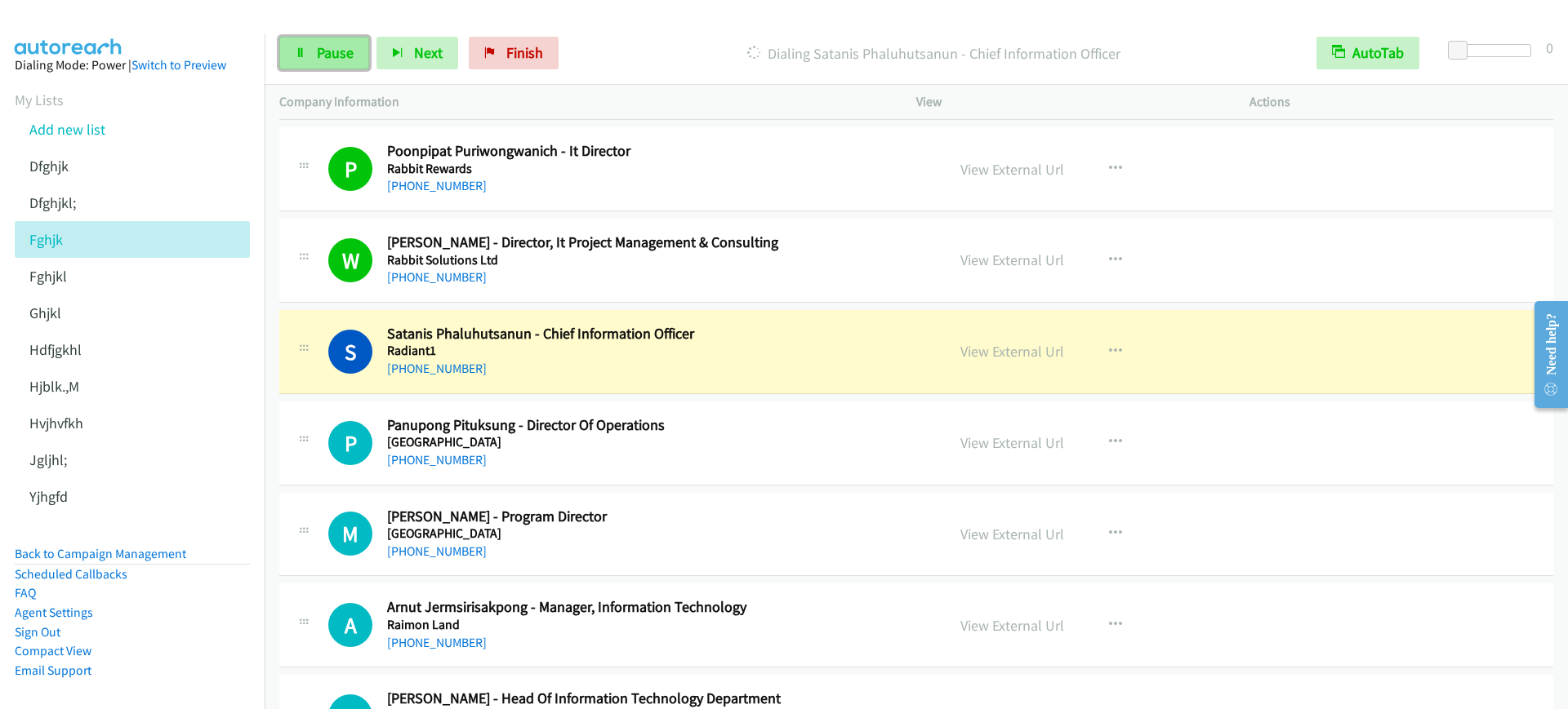
click at [365, 45] on link "Pause" at bounding box center [324, 53] width 89 height 33
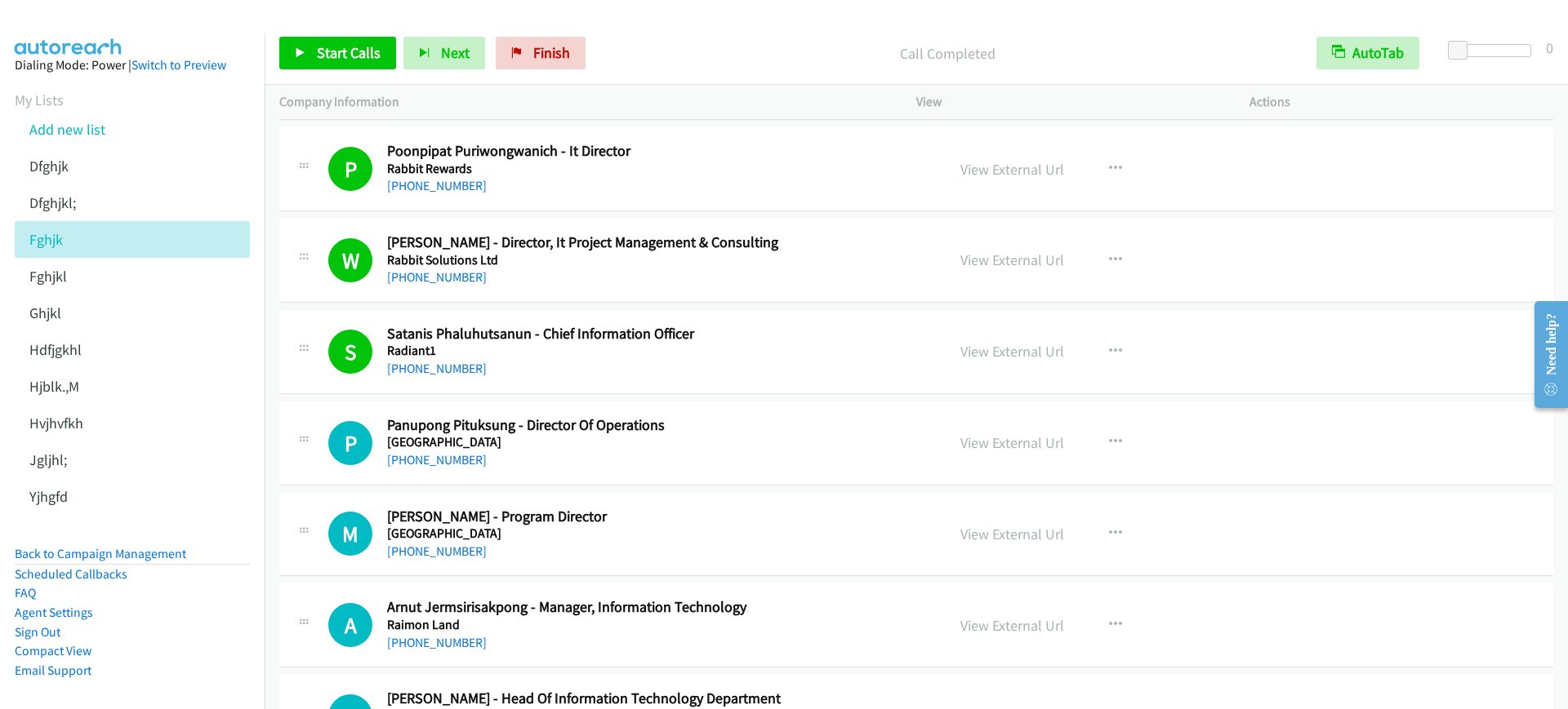
click at [337, 34] on div "Start Calls Pause Next Finish Call Completed AutoTab AutoTab 0" at bounding box center [916, 53] width 1304 height 63
click at [344, 54] on span "Start Calls" at bounding box center [349, 52] width 64 height 19
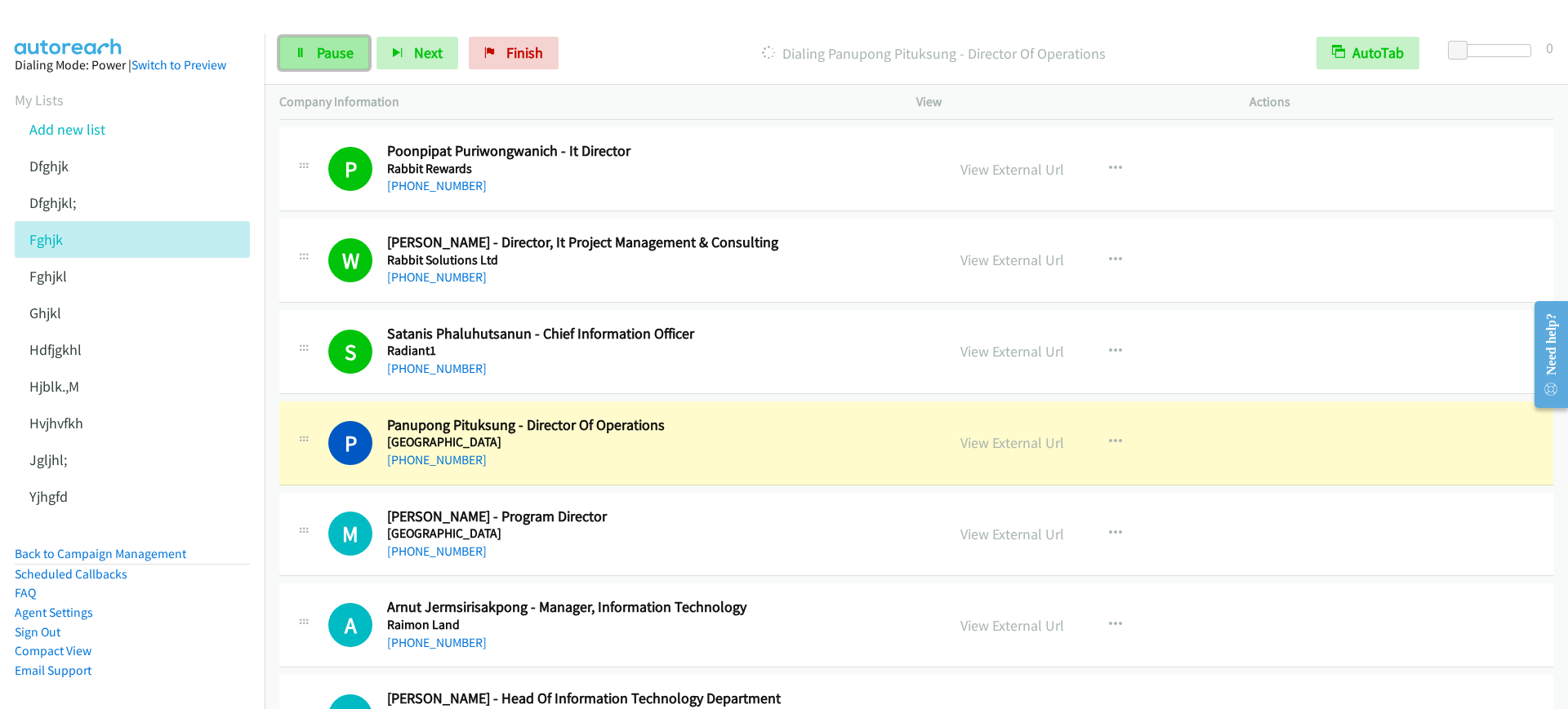
click at [305, 43] on link "Pause" at bounding box center [324, 53] width 89 height 33
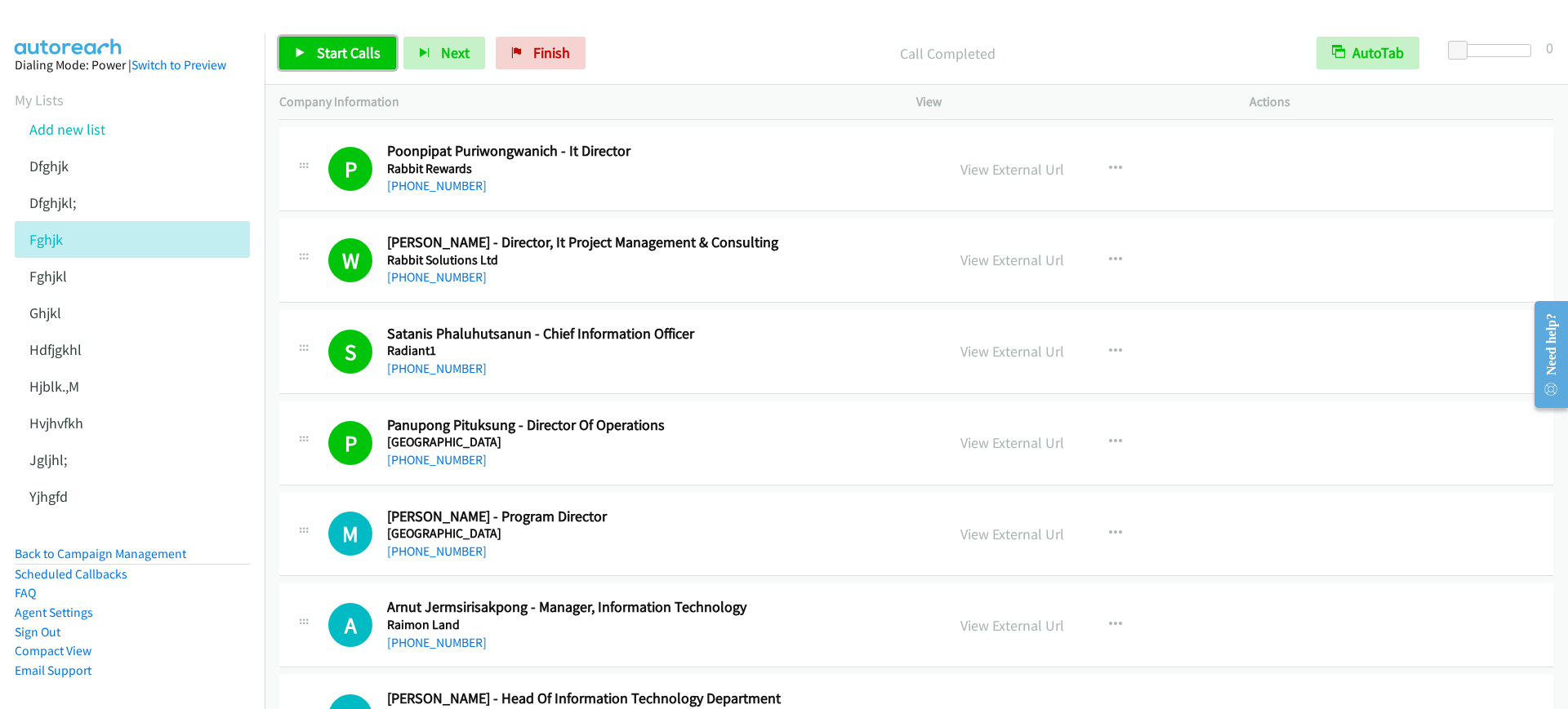
click at [288, 41] on link "Start Calls" at bounding box center [337, 53] width 117 height 33
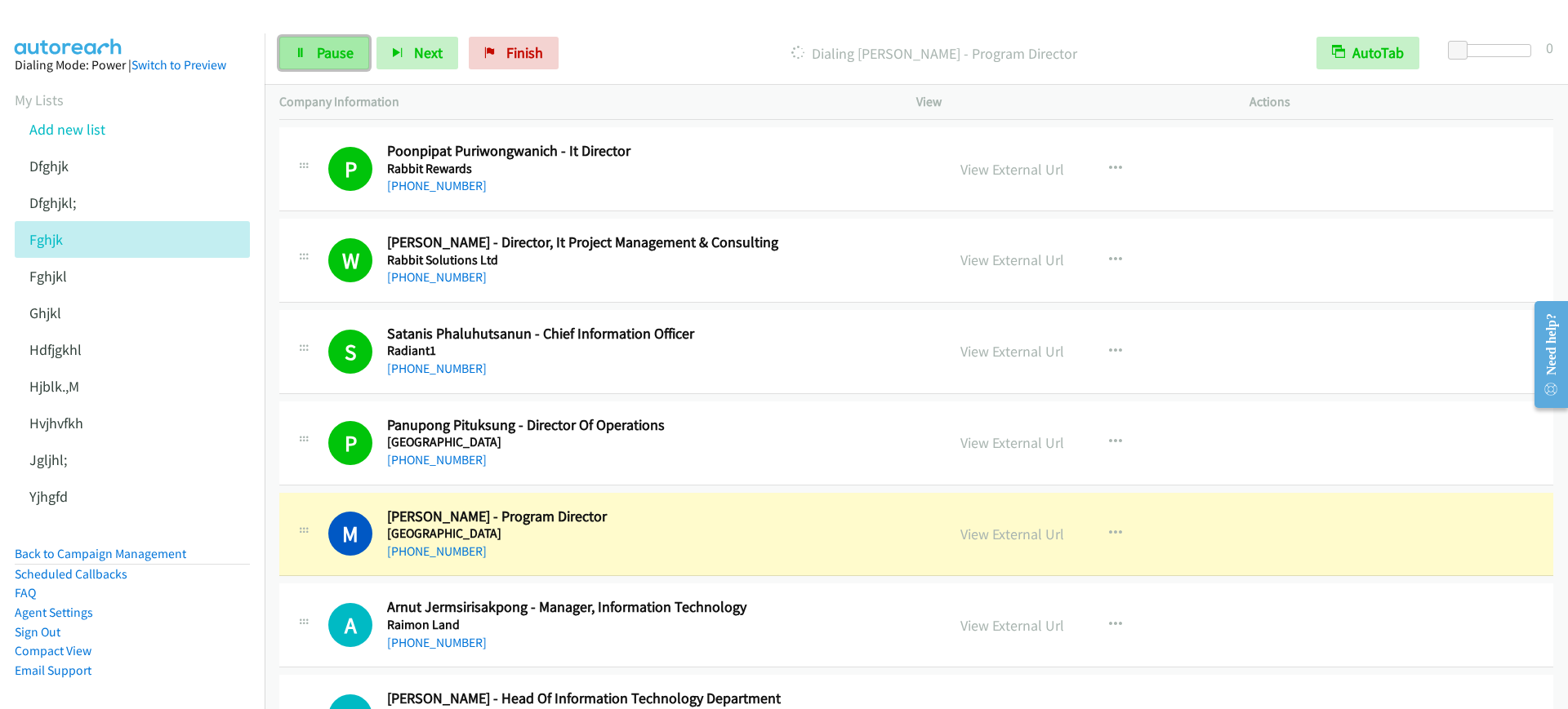
click at [301, 51] on icon at bounding box center [300, 53] width 12 height 12
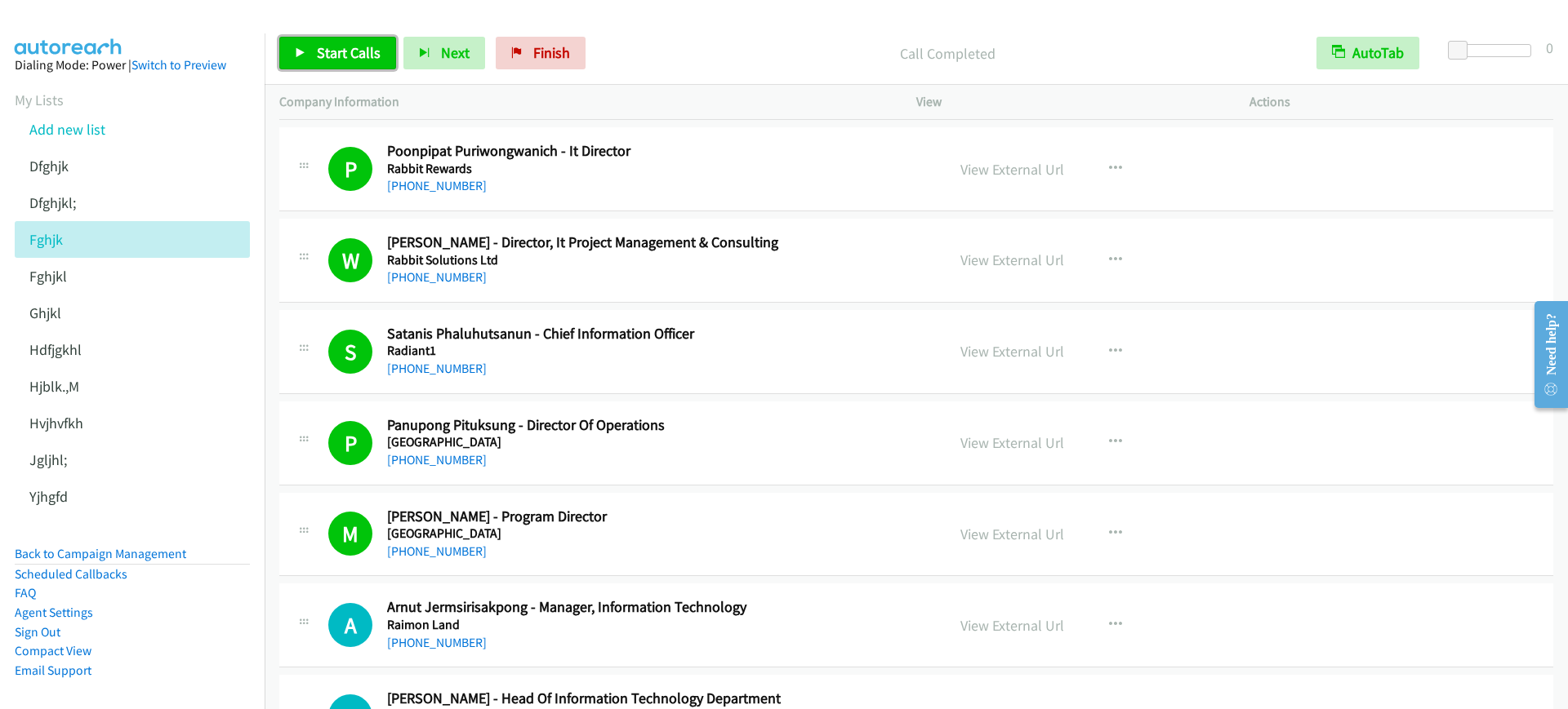
click at [341, 60] on span "Start Calls" at bounding box center [349, 52] width 64 height 19
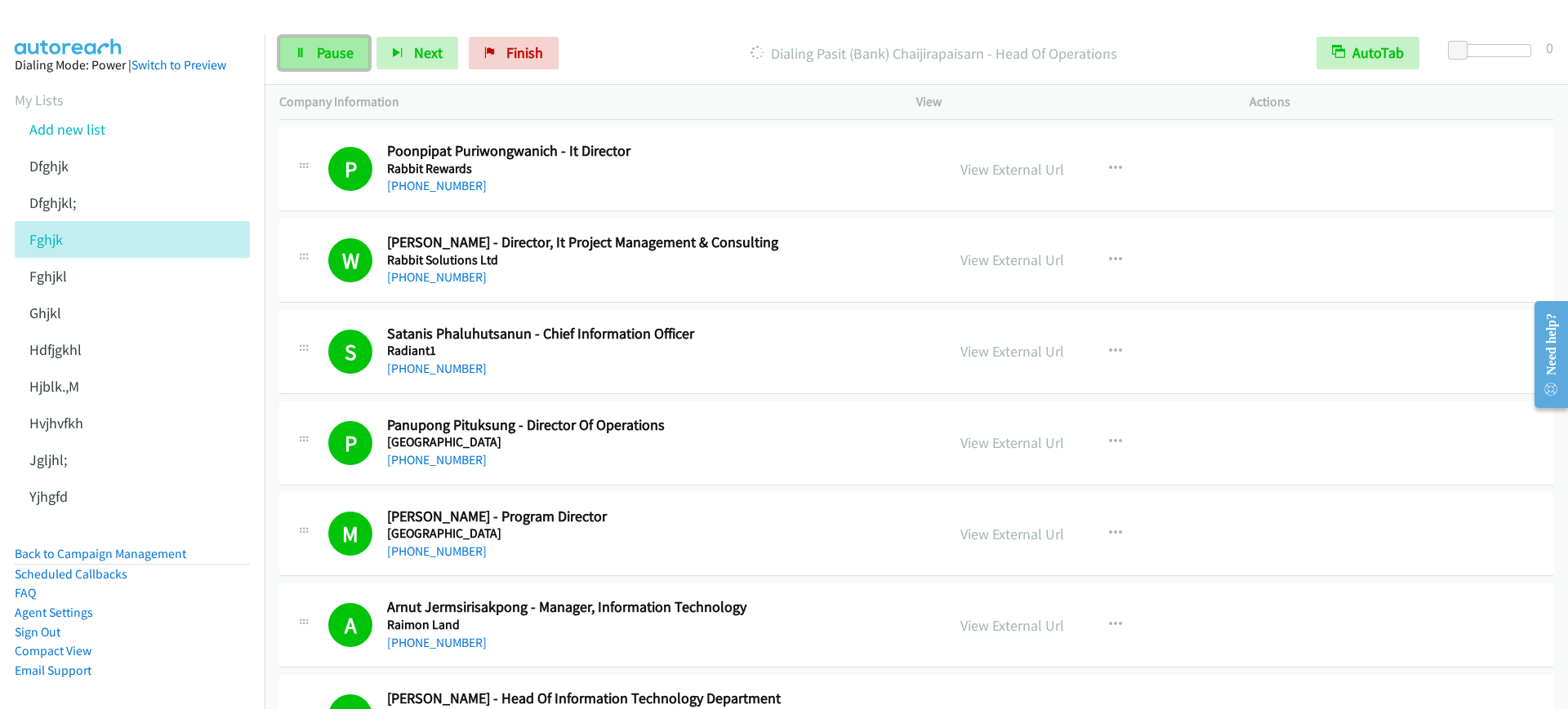
click at [304, 40] on link "Pause" at bounding box center [324, 53] width 89 height 33
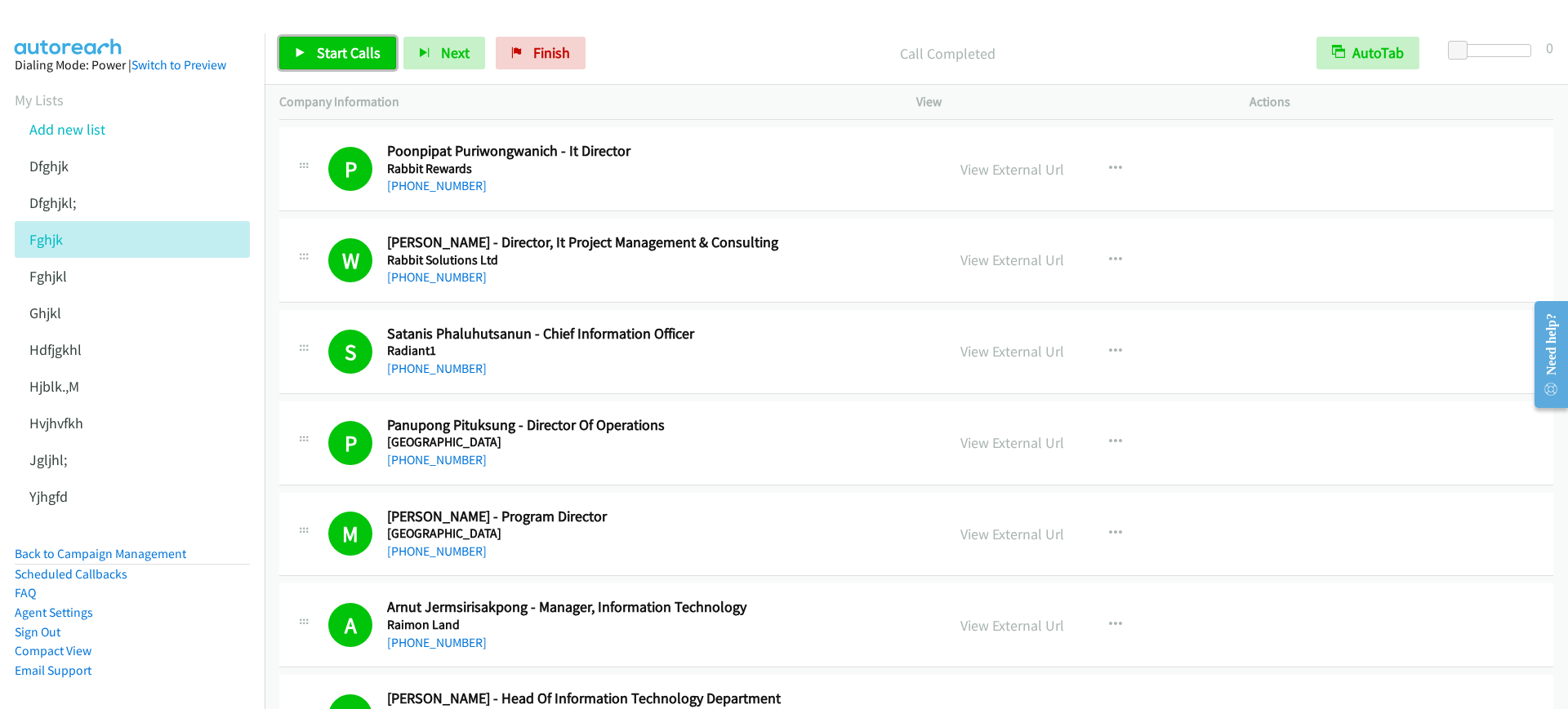
click at [305, 37] on link "Start Calls" at bounding box center [337, 53] width 117 height 33
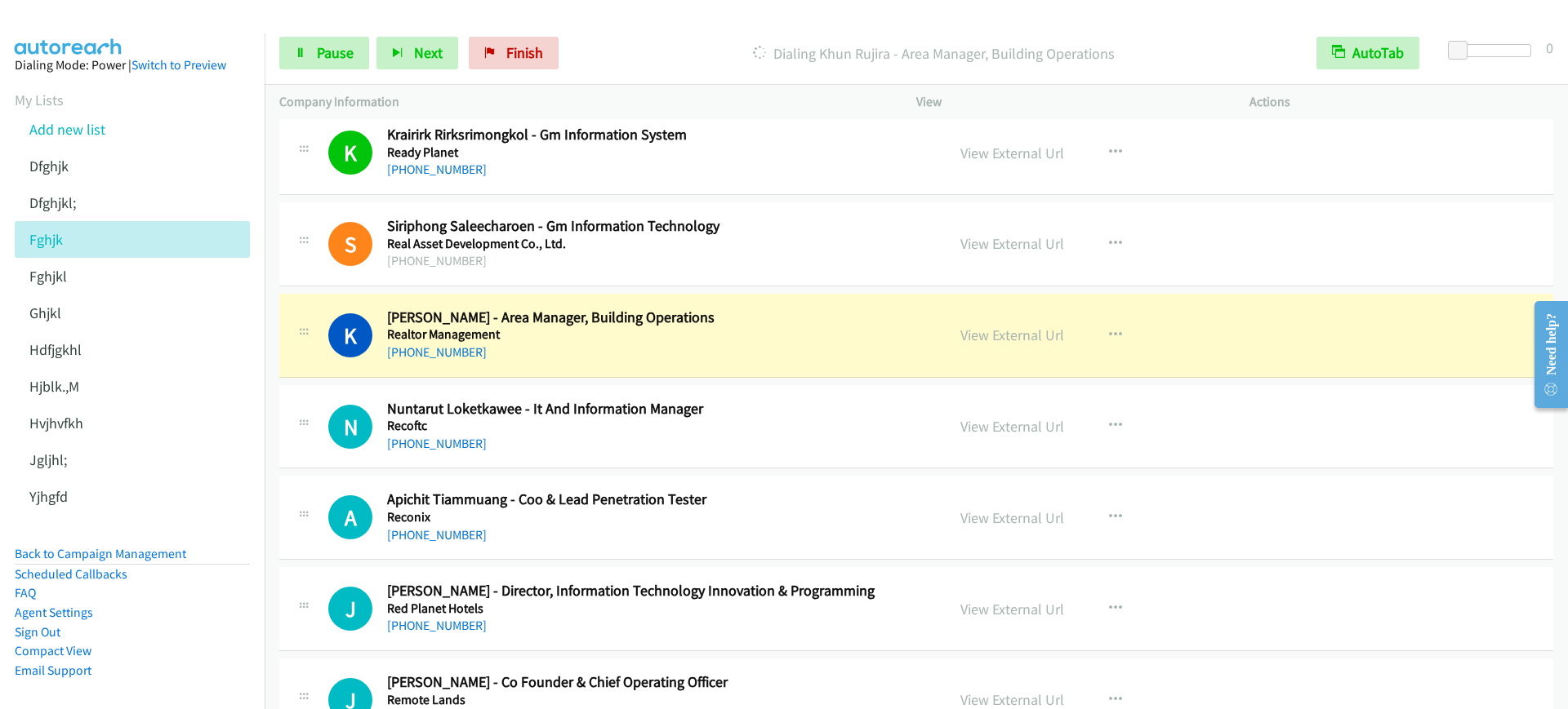
scroll to position [3673, 0]
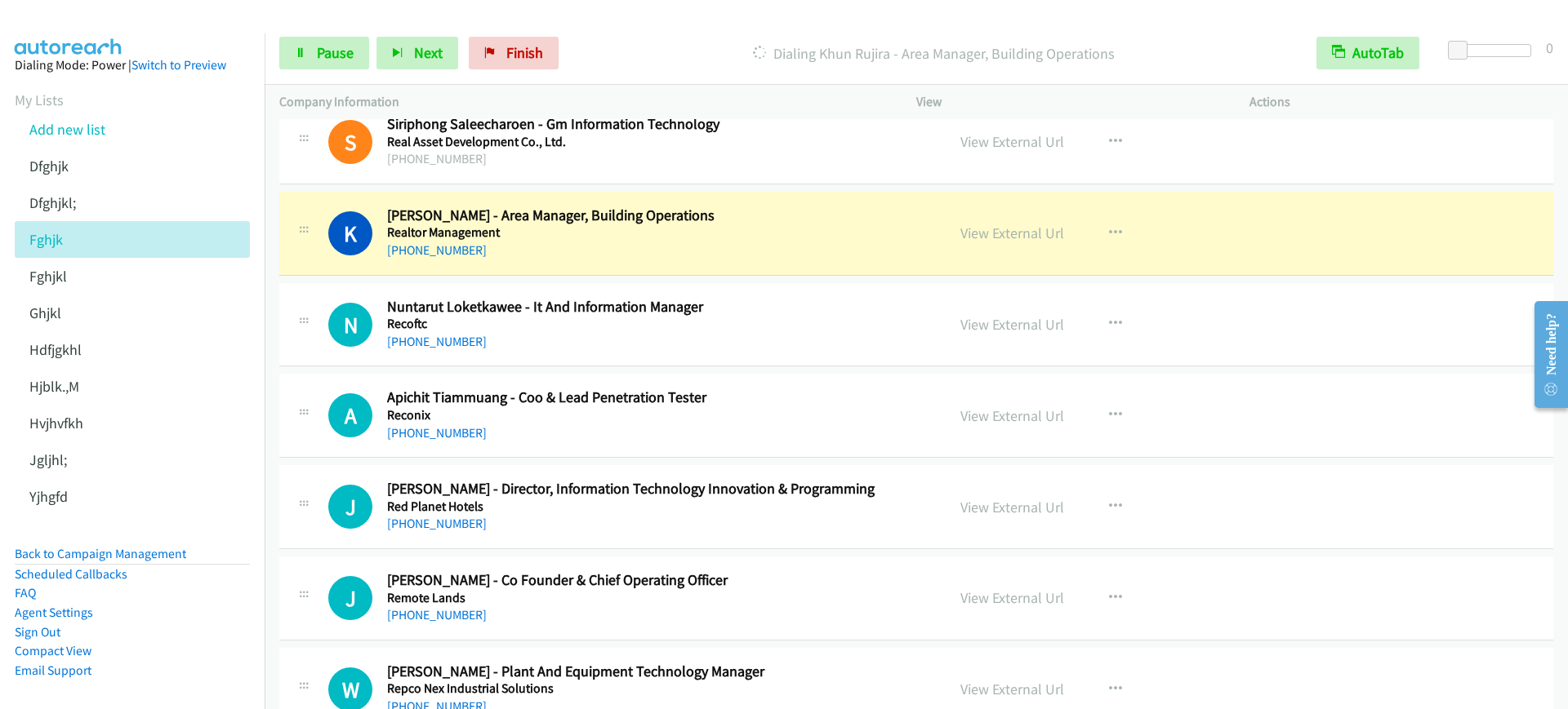
click at [330, 30] on div "Start Calls Pause Next Finish [GEOGRAPHIC_DATA] - Area Manager, Building Operat…" at bounding box center [916, 53] width 1304 height 63
click at [324, 39] on link "Pause" at bounding box center [324, 53] width 89 height 33
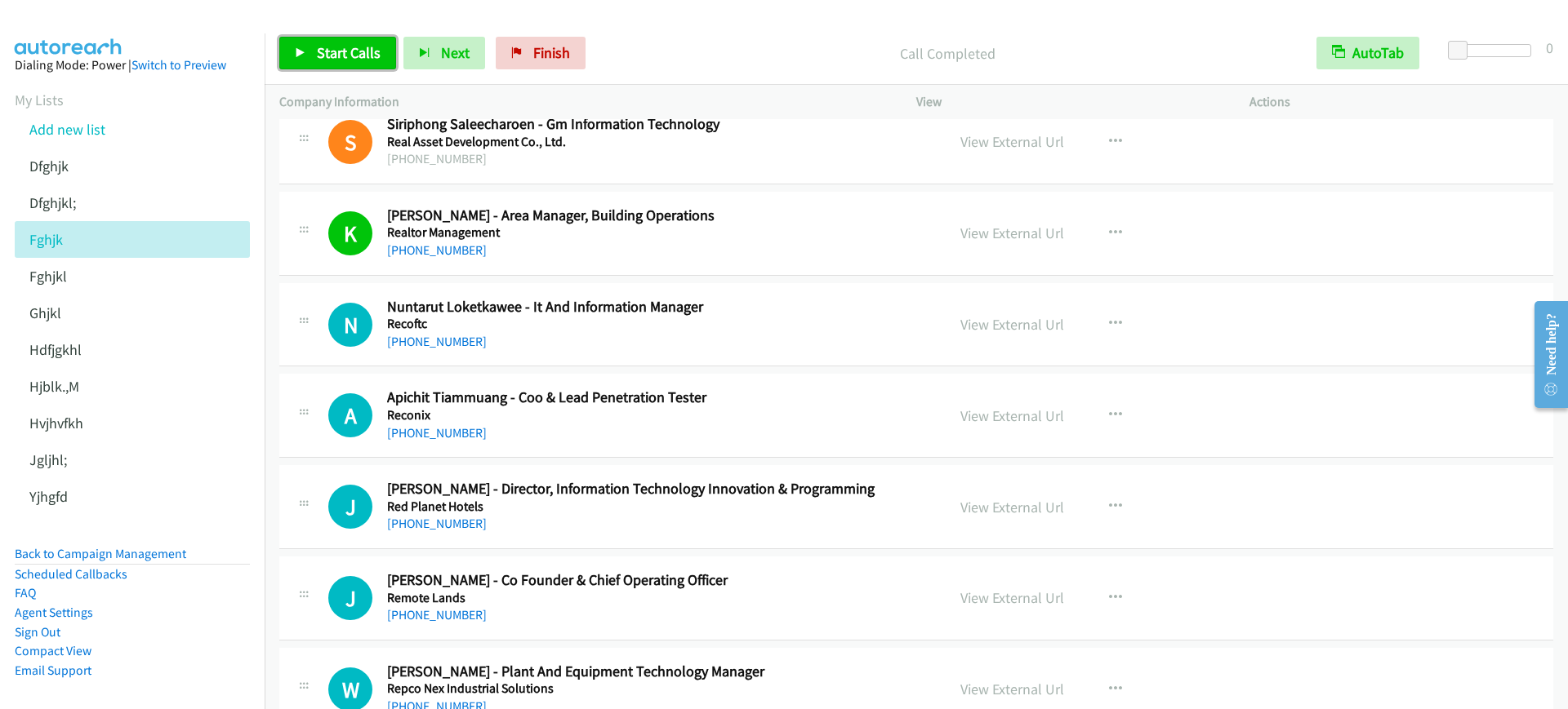
click at [343, 59] on span "Start Calls" at bounding box center [349, 52] width 64 height 19
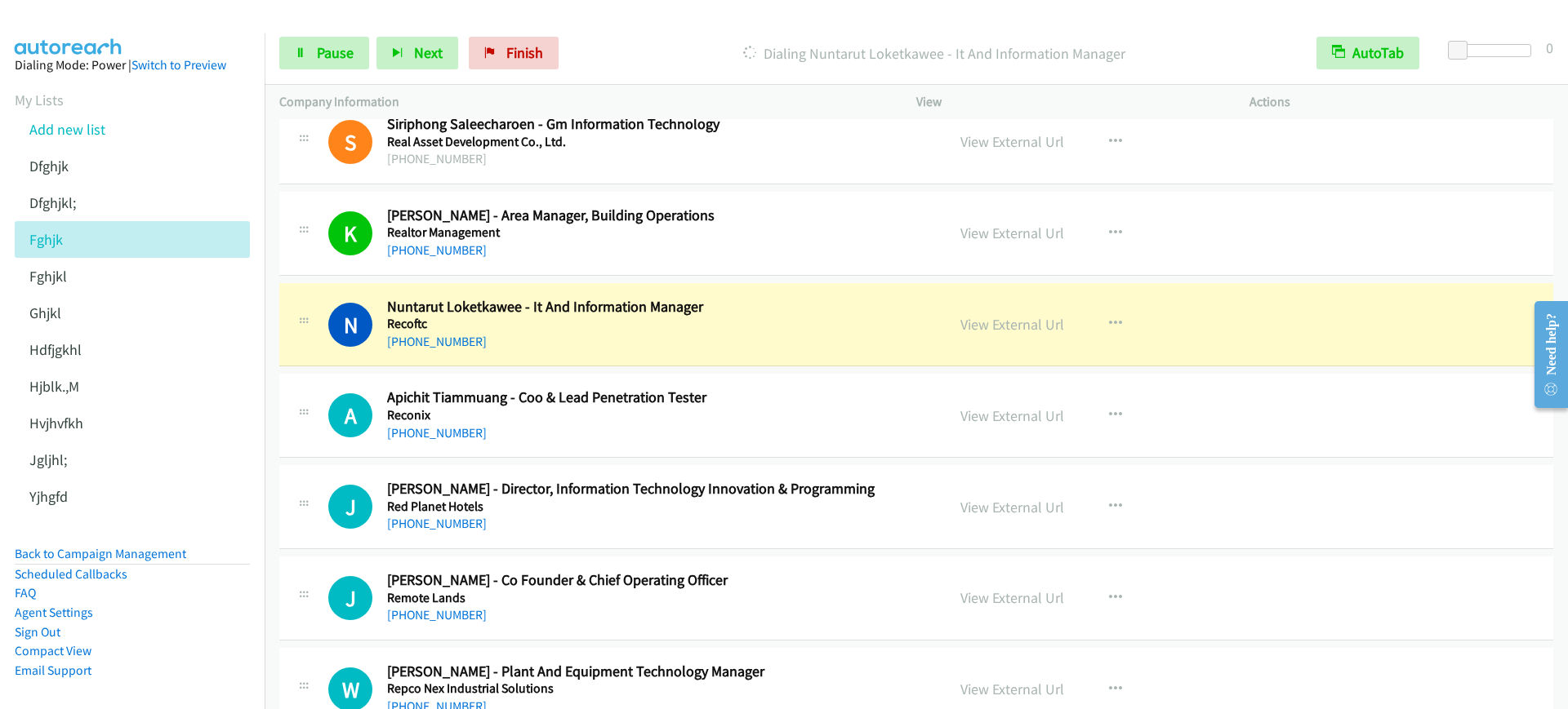
click at [666, 253] on div "[PHONE_NUMBER]" at bounding box center [655, 251] width 537 height 20
click at [997, 219] on div "View External Url View External Url Schedule/Manage Callback Start Calls Here R…" at bounding box center [1120, 234] width 348 height 54
click at [996, 229] on link "View External Url" at bounding box center [1012, 233] width 104 height 19
click at [340, 55] on span "Pause" at bounding box center [335, 52] width 37 height 19
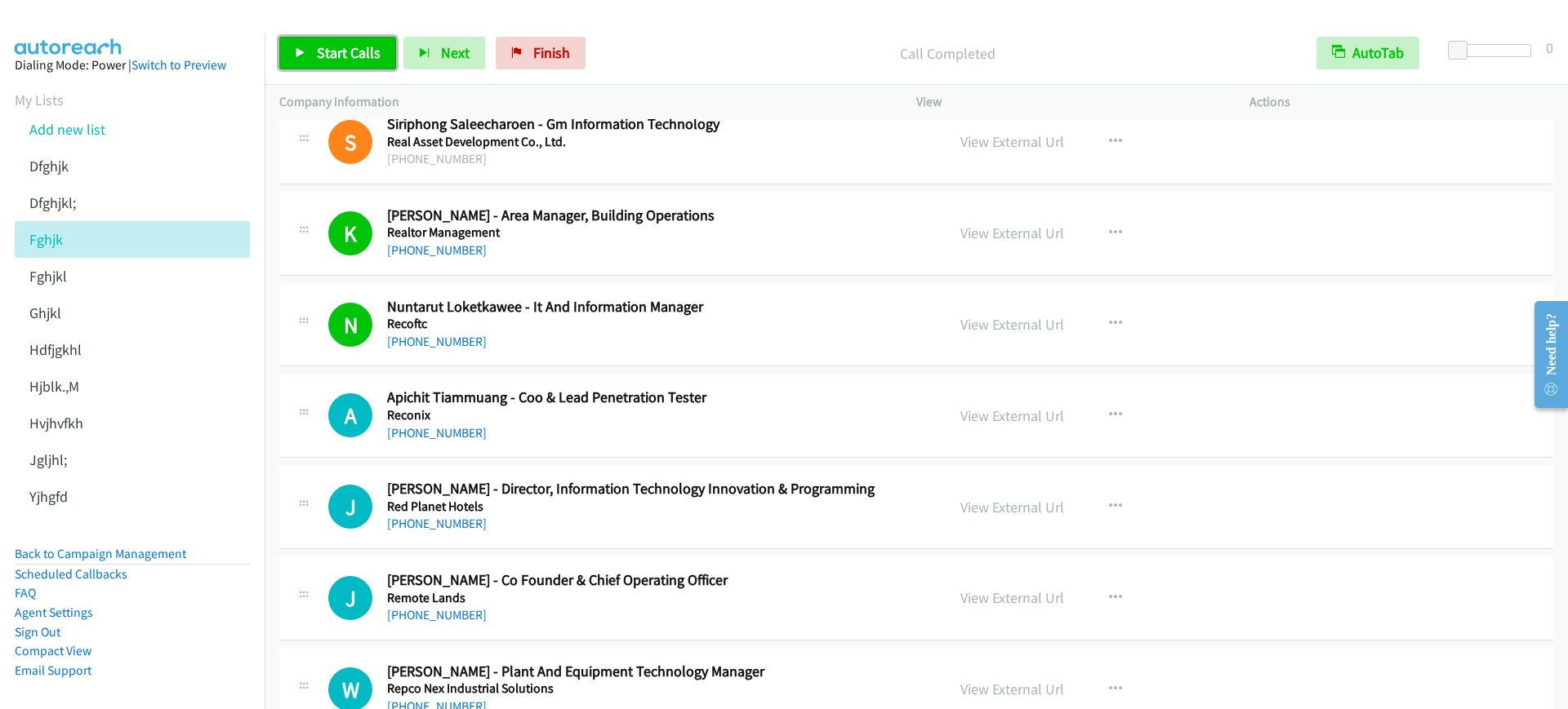
click at [332, 45] on span "Start Calls" at bounding box center [349, 52] width 64 height 19
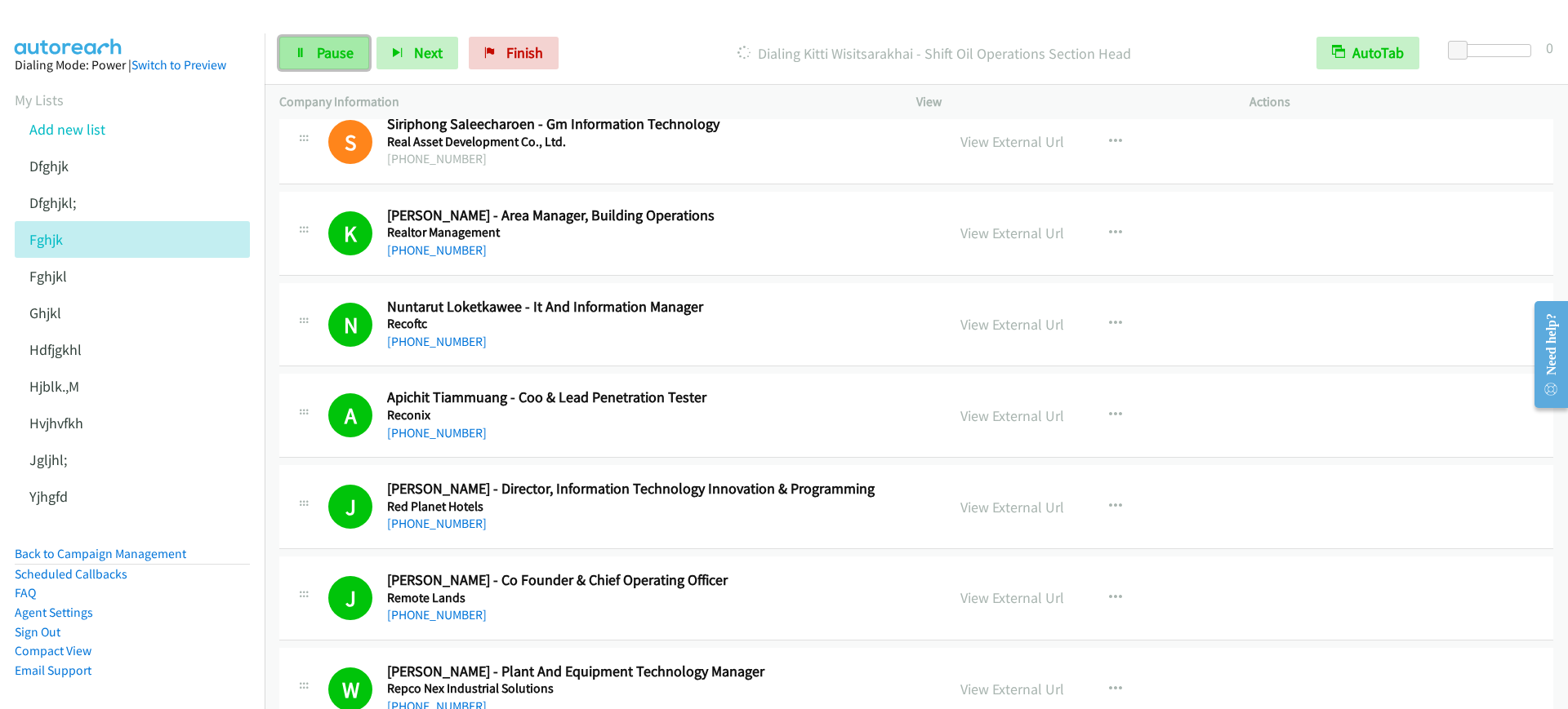
click at [323, 58] on span "Pause" at bounding box center [335, 52] width 37 height 19
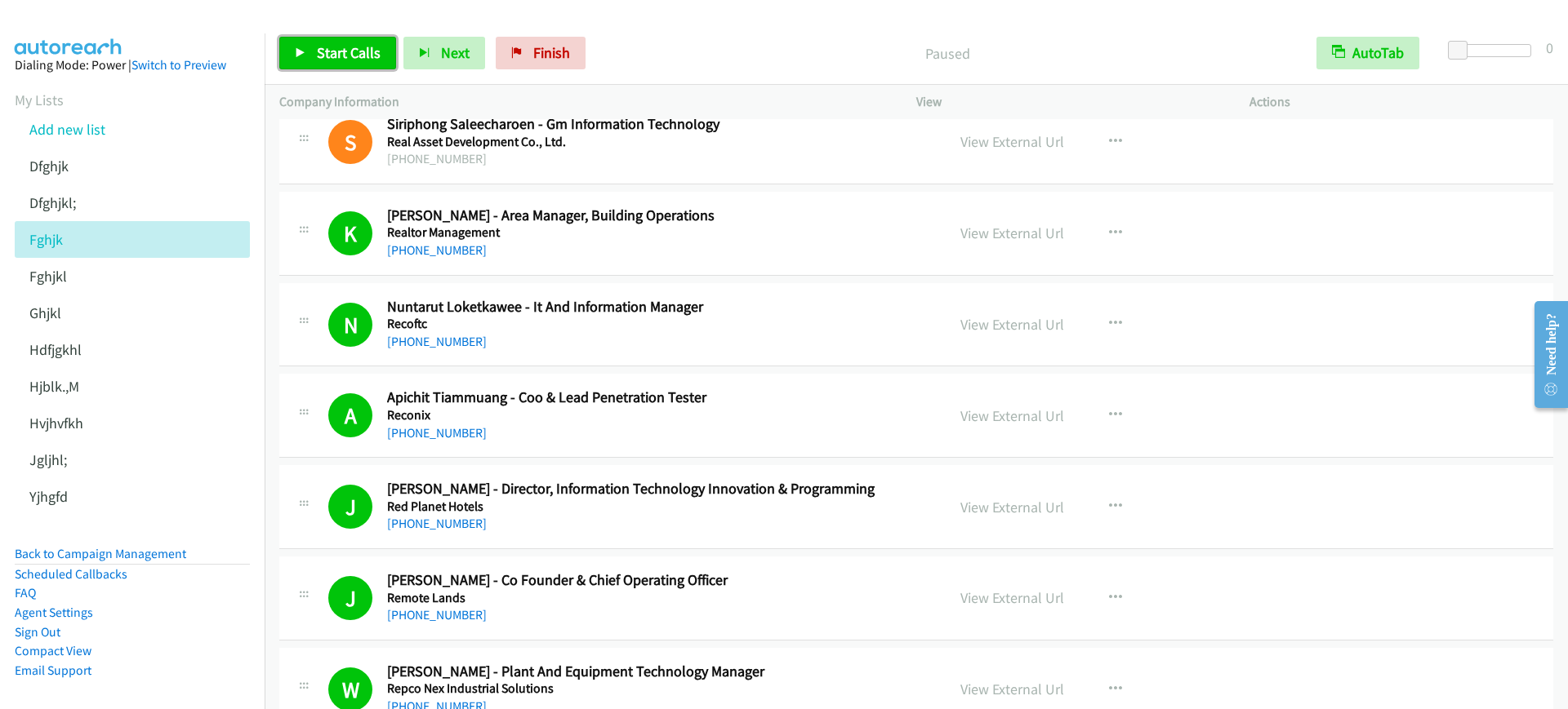
click at [323, 58] on span "Start Calls" at bounding box center [349, 52] width 64 height 19
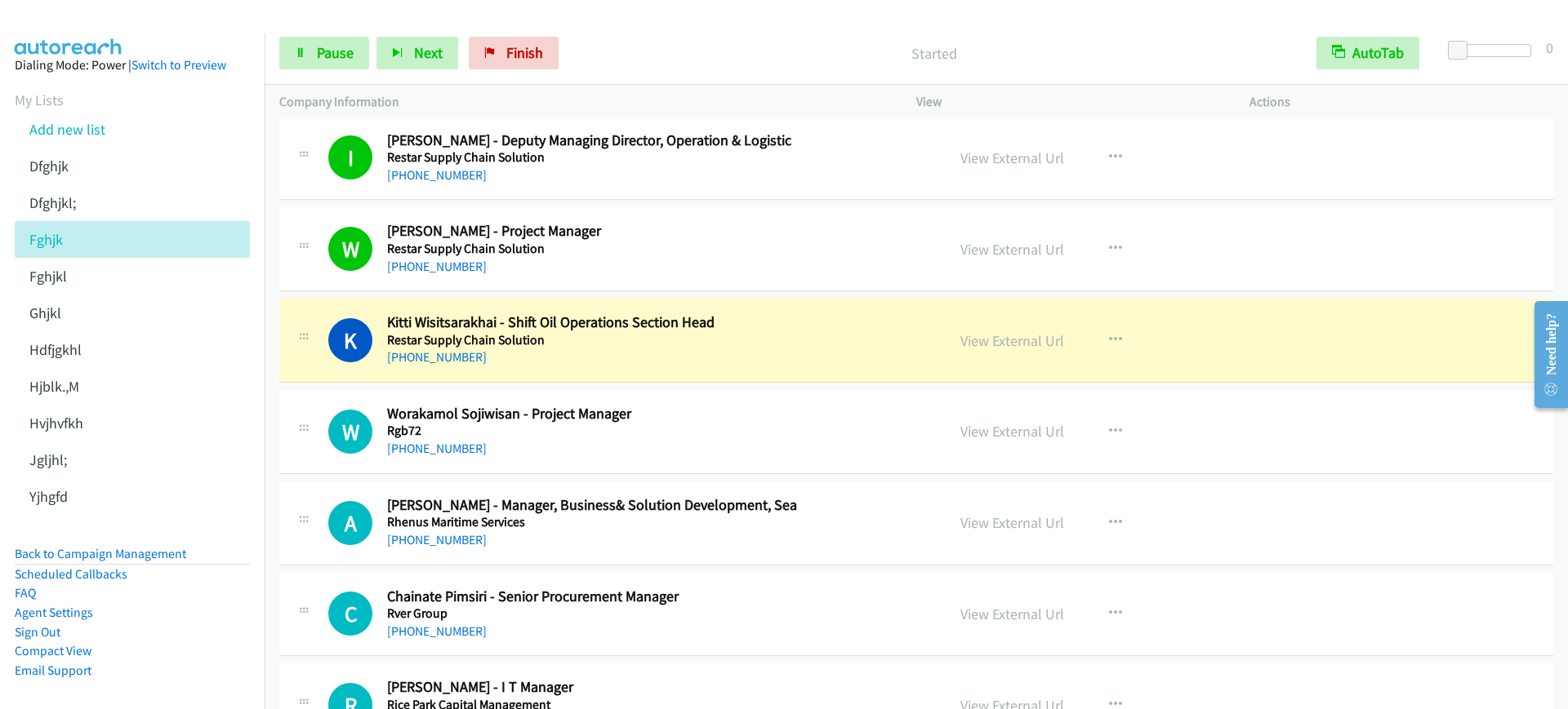
scroll to position [4490, 0]
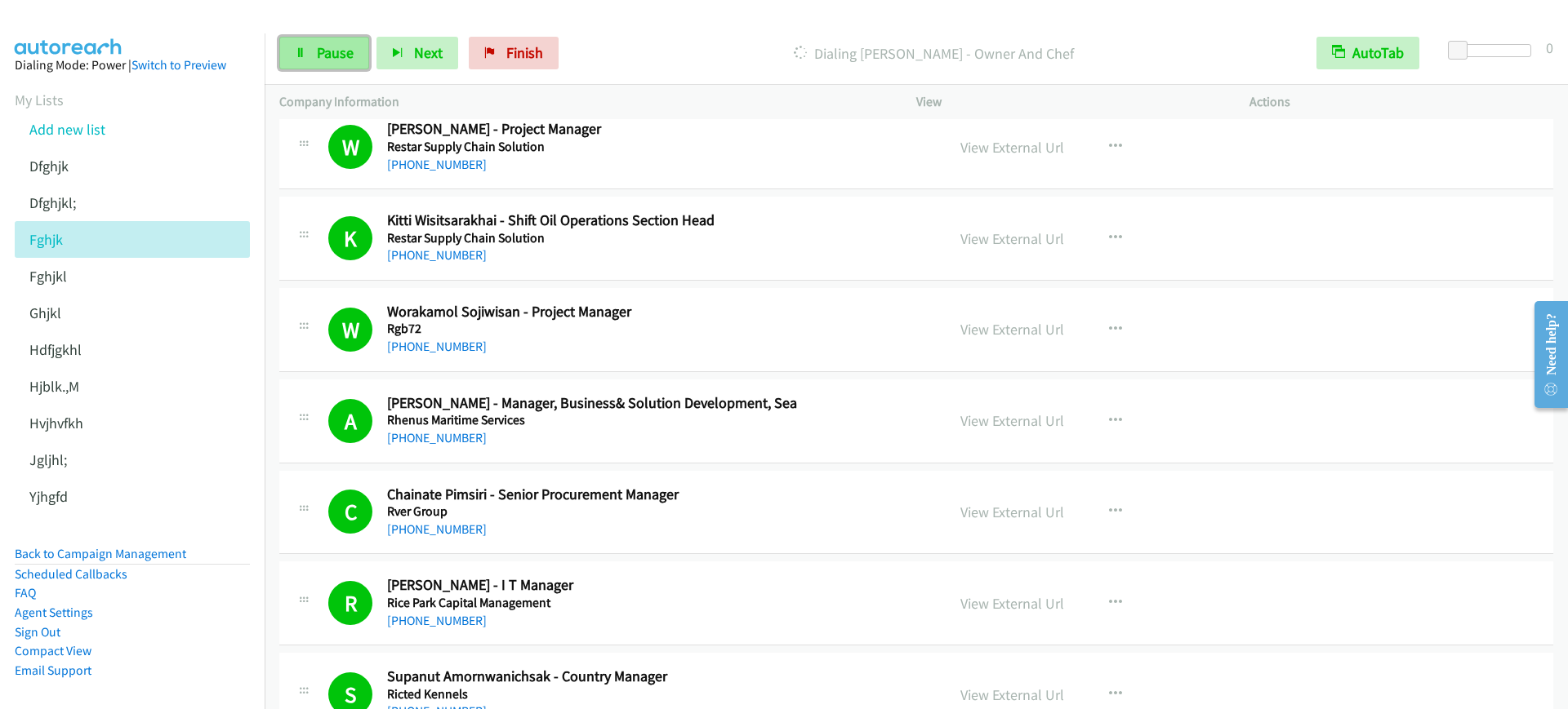
click at [339, 54] on span "Pause" at bounding box center [335, 52] width 37 height 19
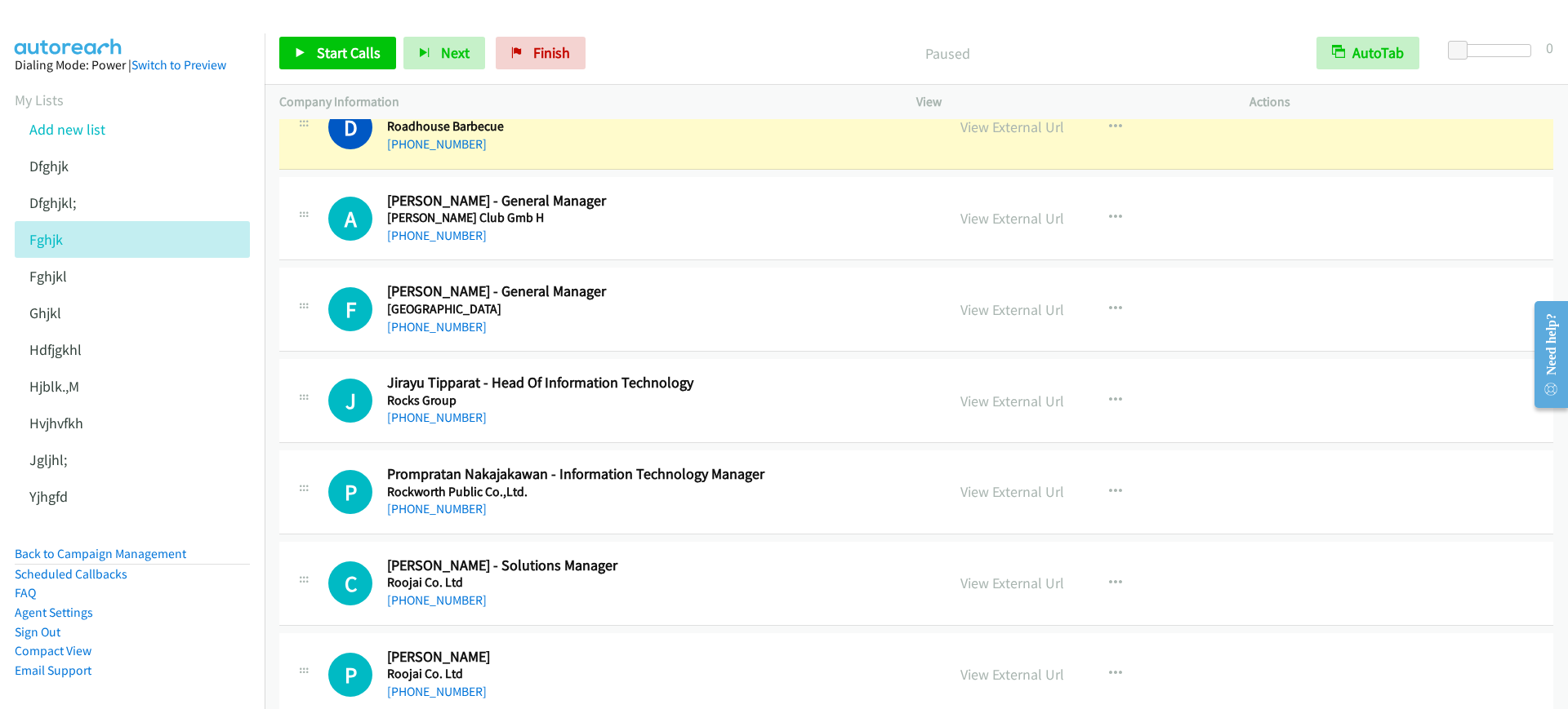
scroll to position [5204, 0]
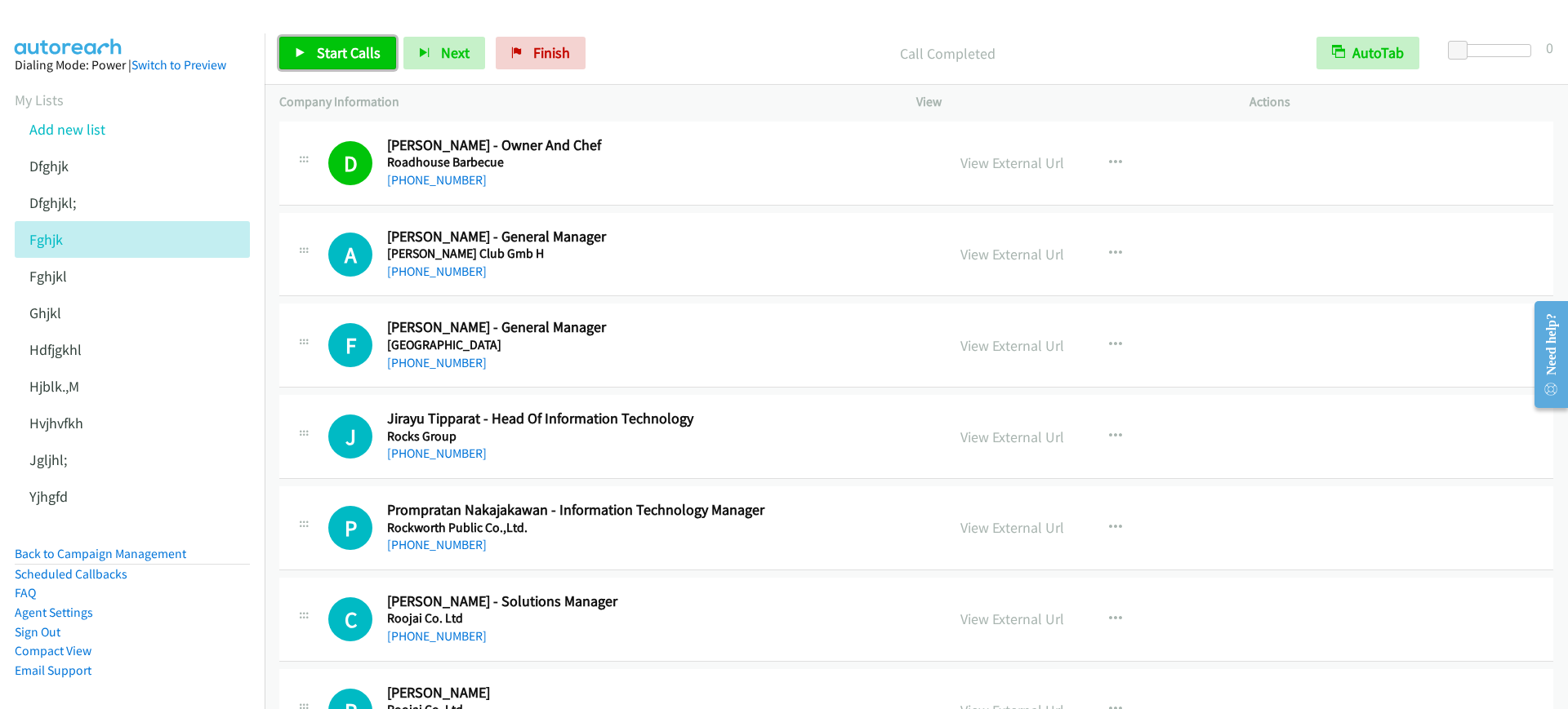
click at [319, 54] on span "Start Calls" at bounding box center [349, 52] width 64 height 19
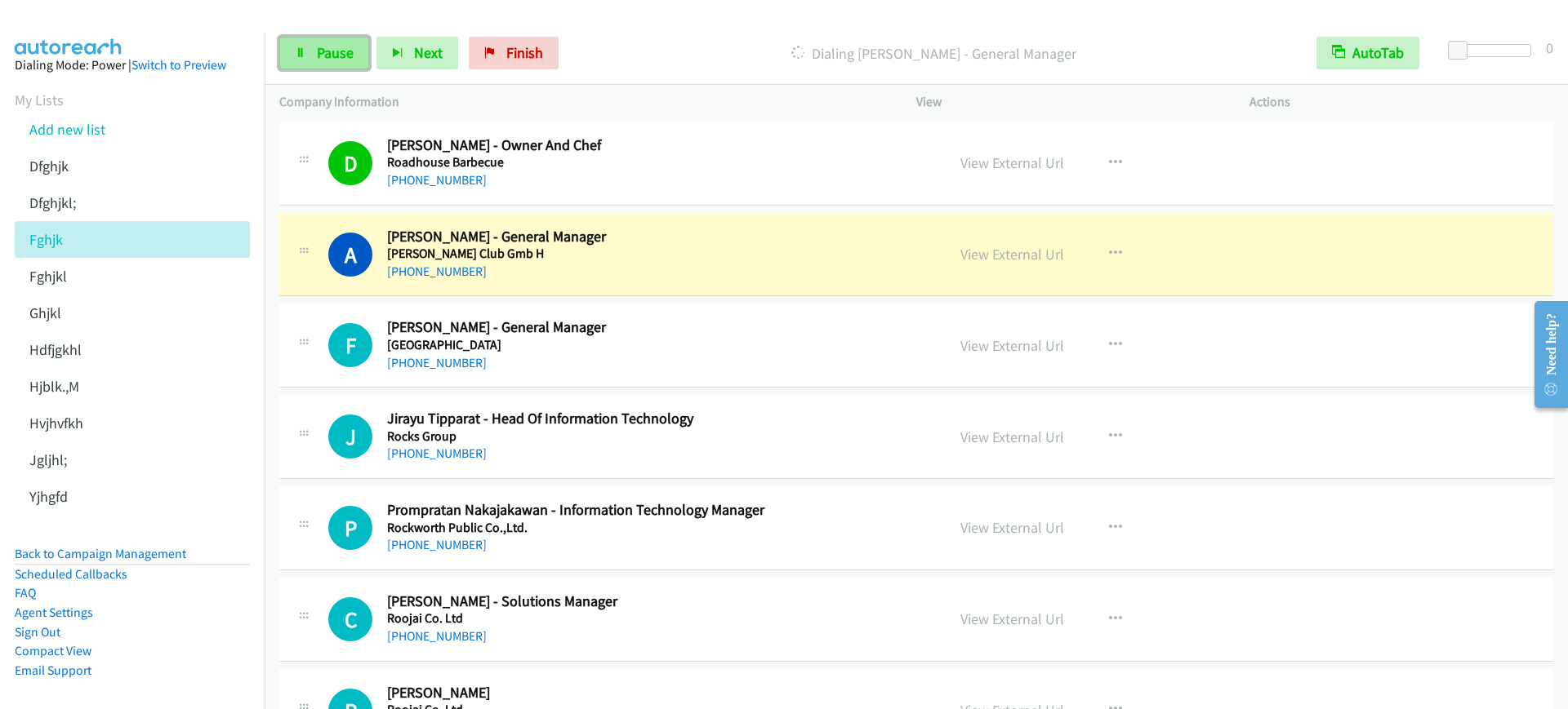
click at [340, 58] on span "Pause" at bounding box center [335, 52] width 37 height 19
click at [1019, 157] on link "View External Url" at bounding box center [1012, 163] width 104 height 19
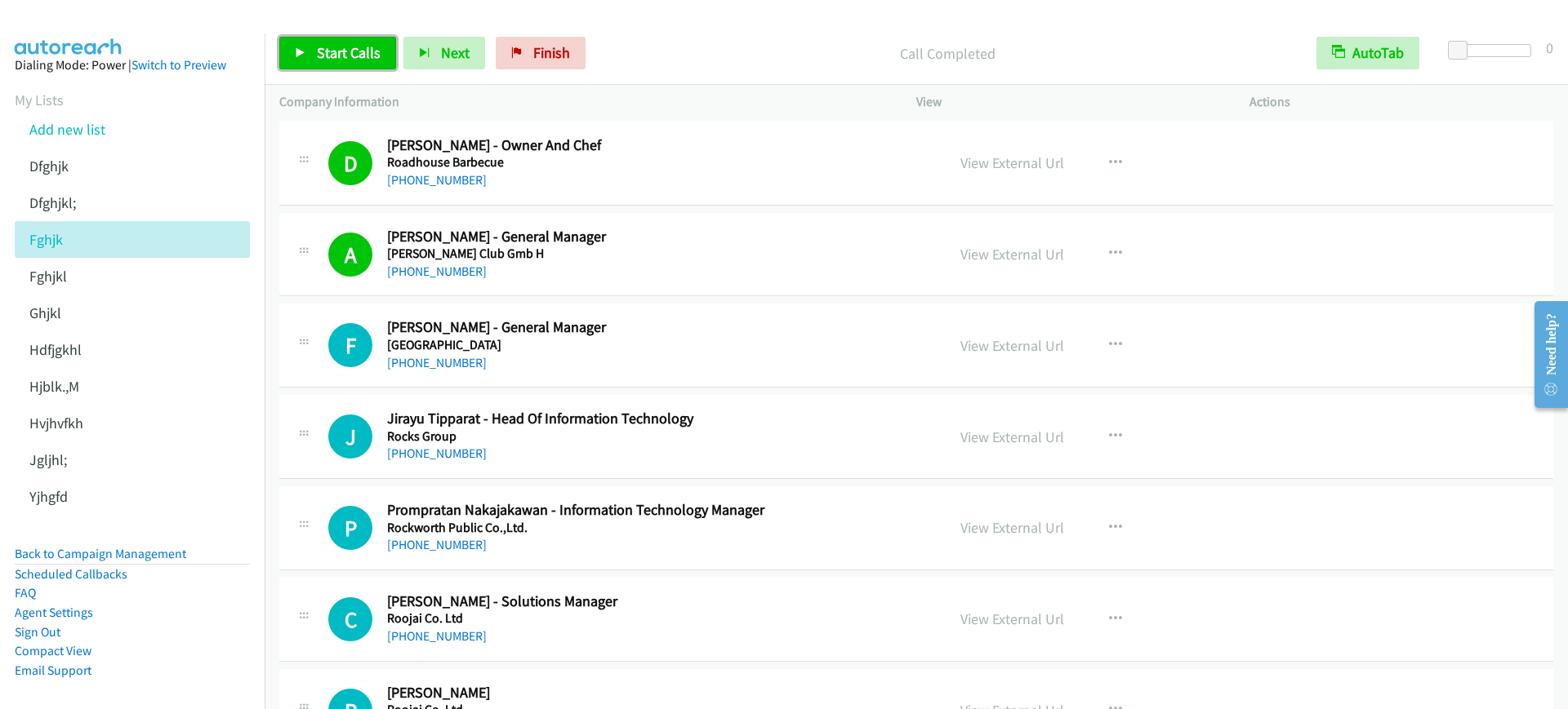
click at [363, 57] on span "Start Calls" at bounding box center [349, 52] width 64 height 19
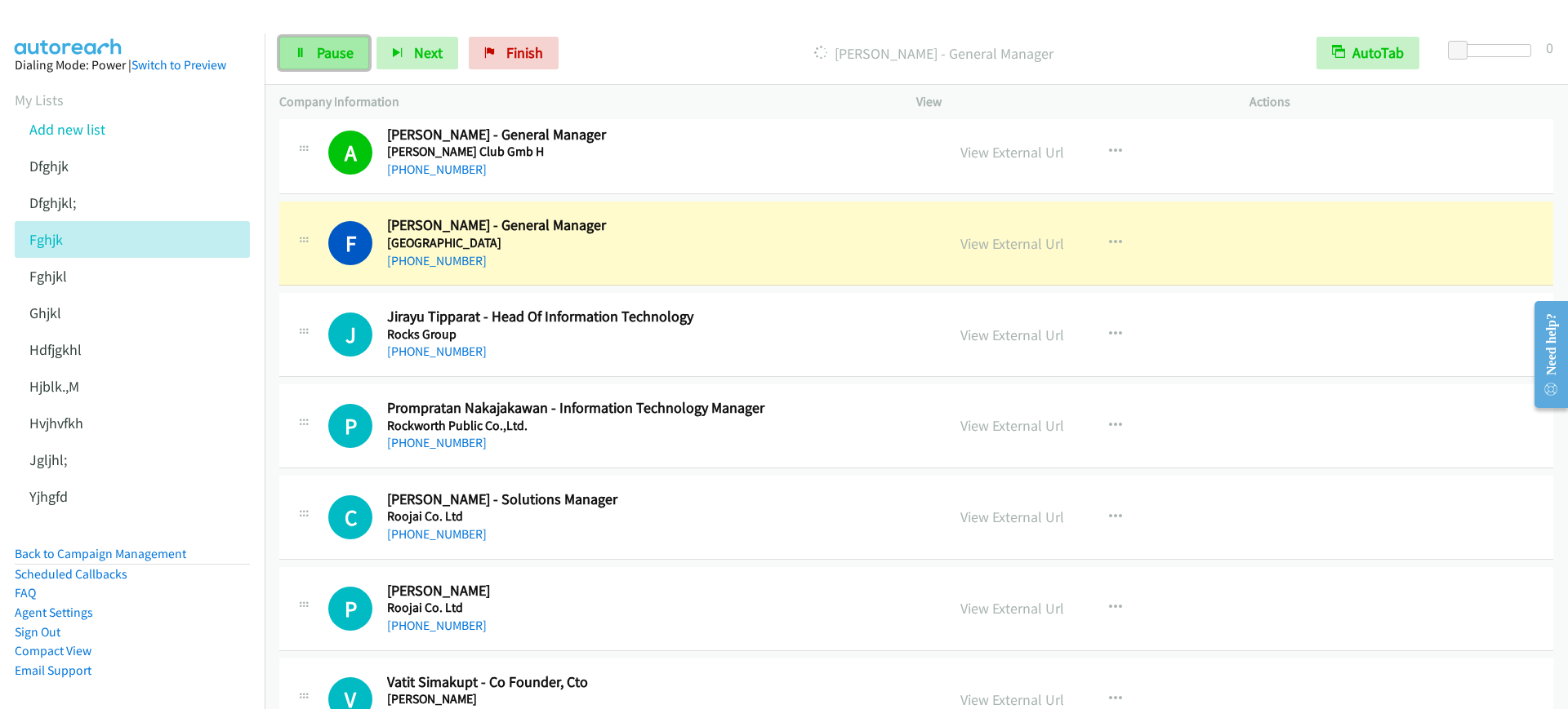
click at [320, 48] on span "Pause" at bounding box center [335, 52] width 37 height 19
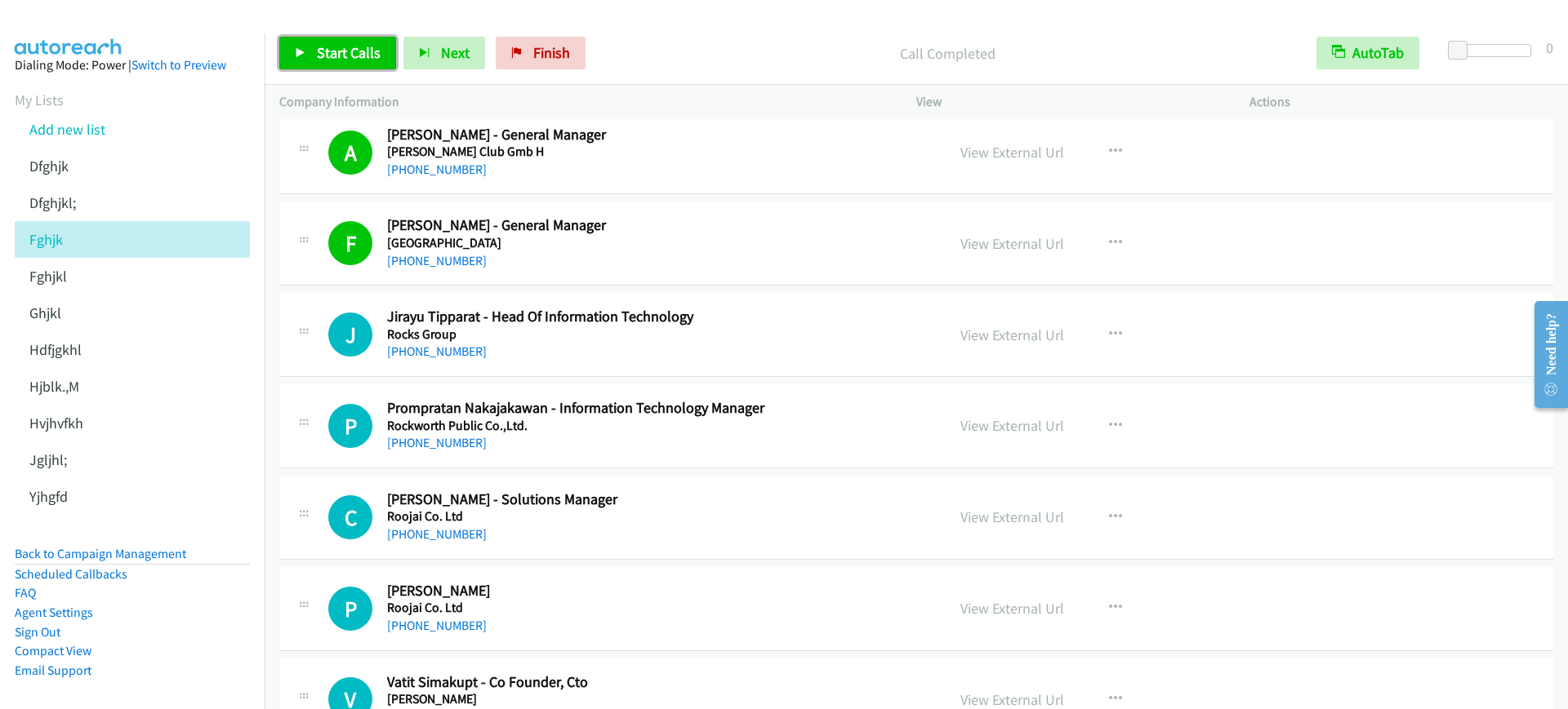
click at [378, 58] on span "Start Calls" at bounding box center [349, 52] width 64 height 19
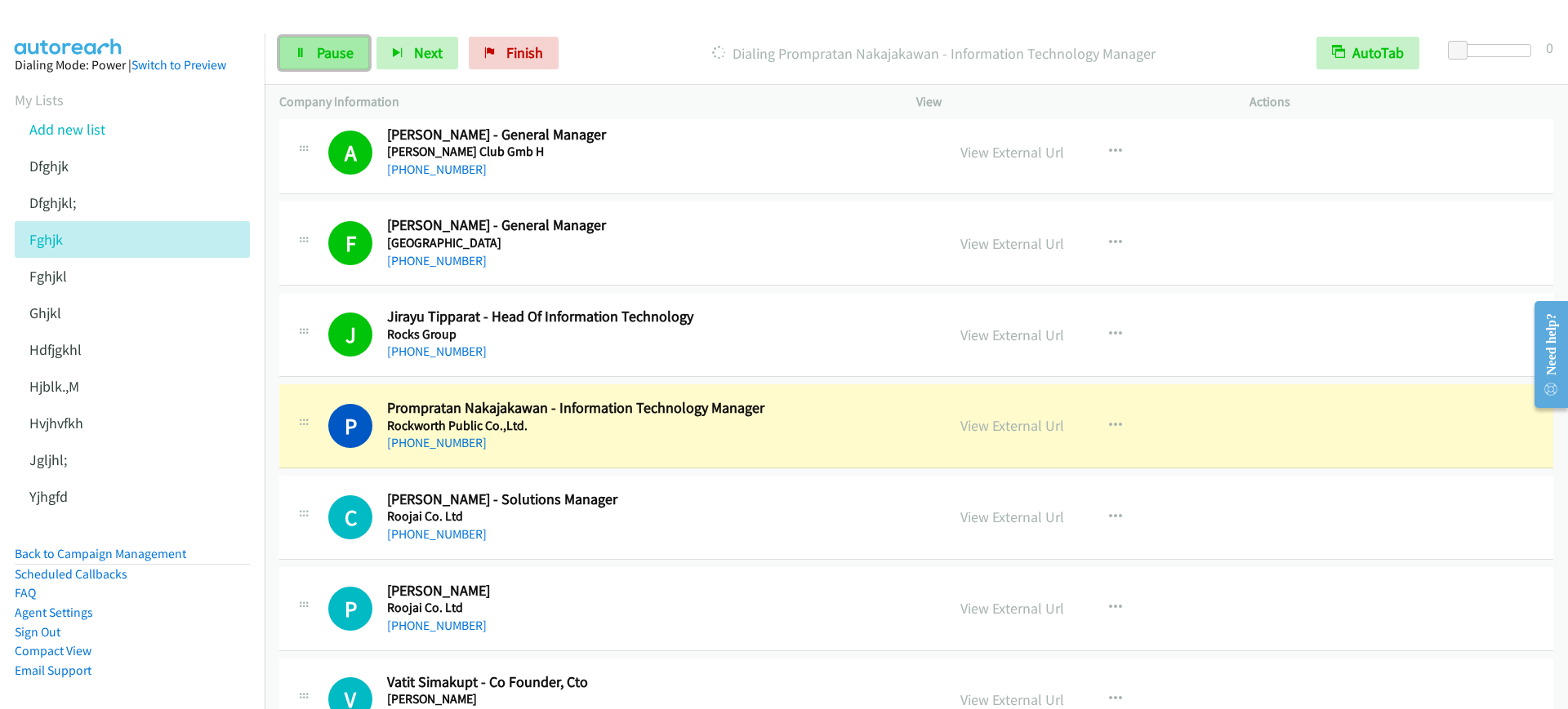
click at [303, 48] on icon at bounding box center [300, 53] width 12 height 12
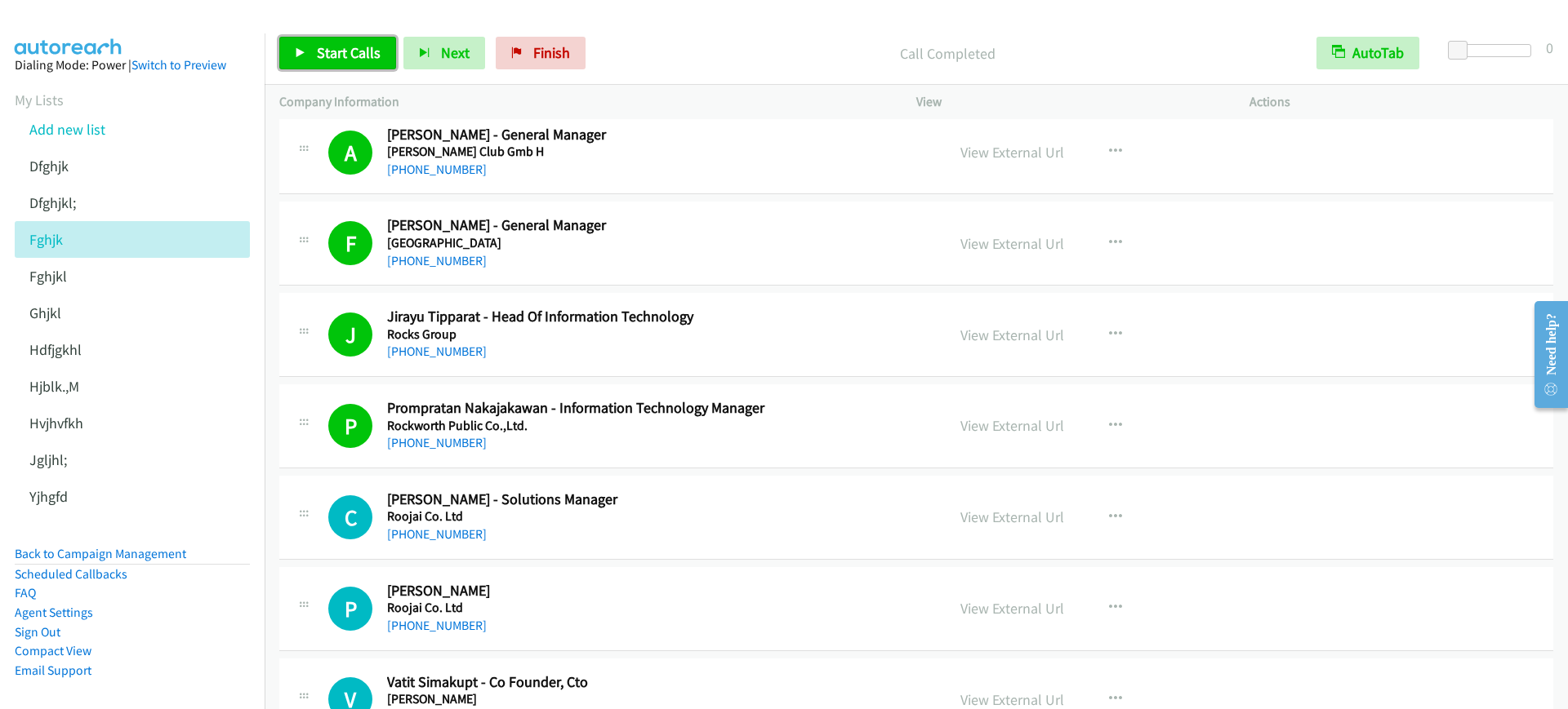
click at [338, 41] on link "Start Calls" at bounding box center [337, 53] width 117 height 33
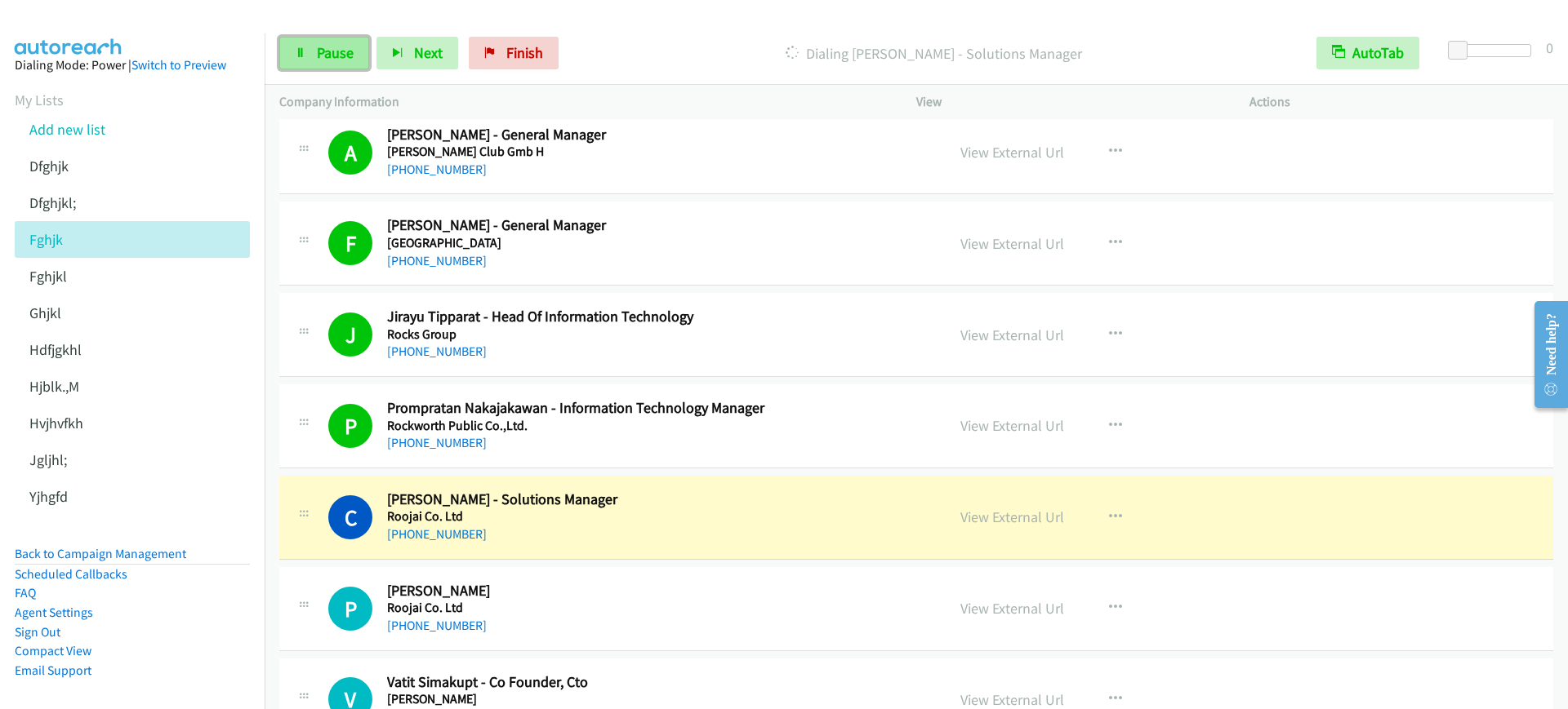
click at [301, 49] on icon at bounding box center [300, 53] width 12 height 12
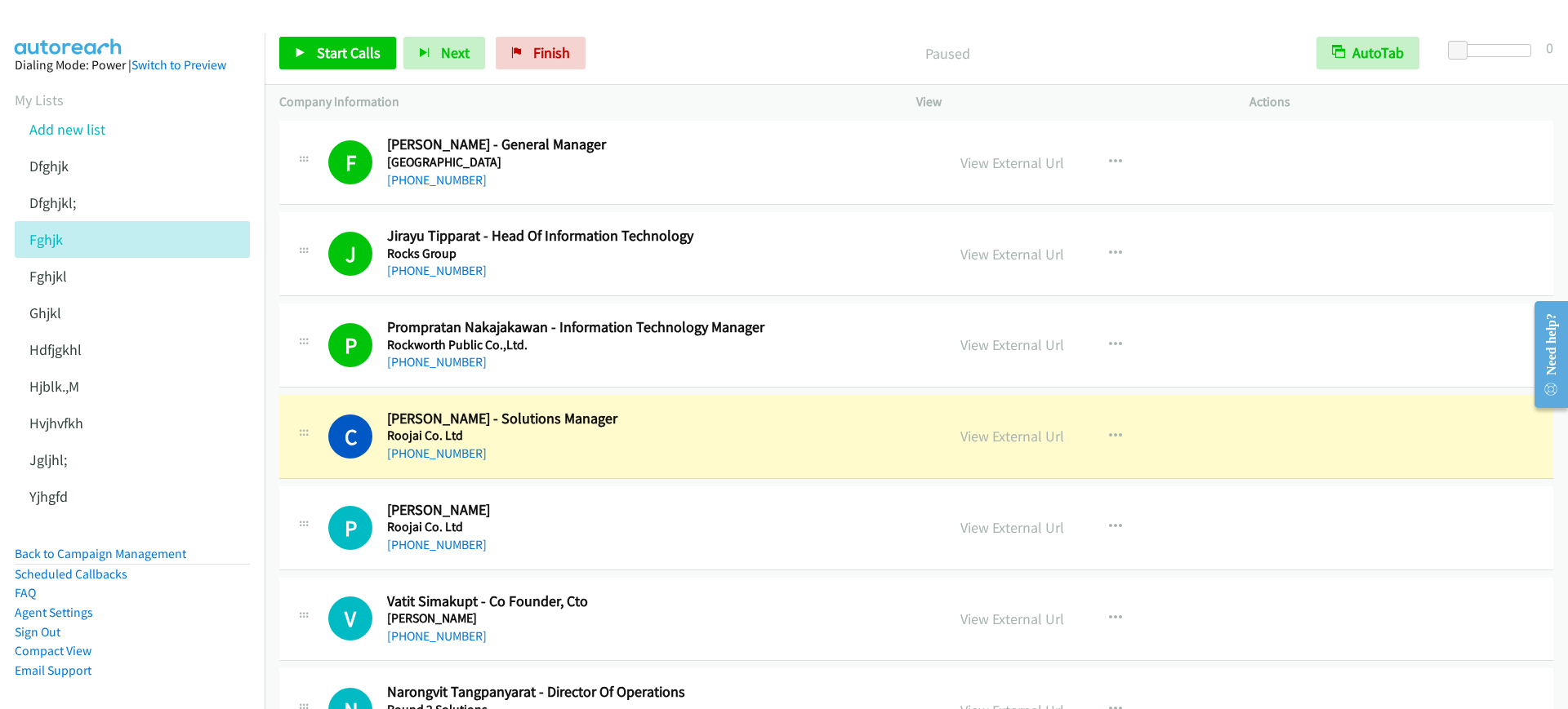
scroll to position [5510, 0]
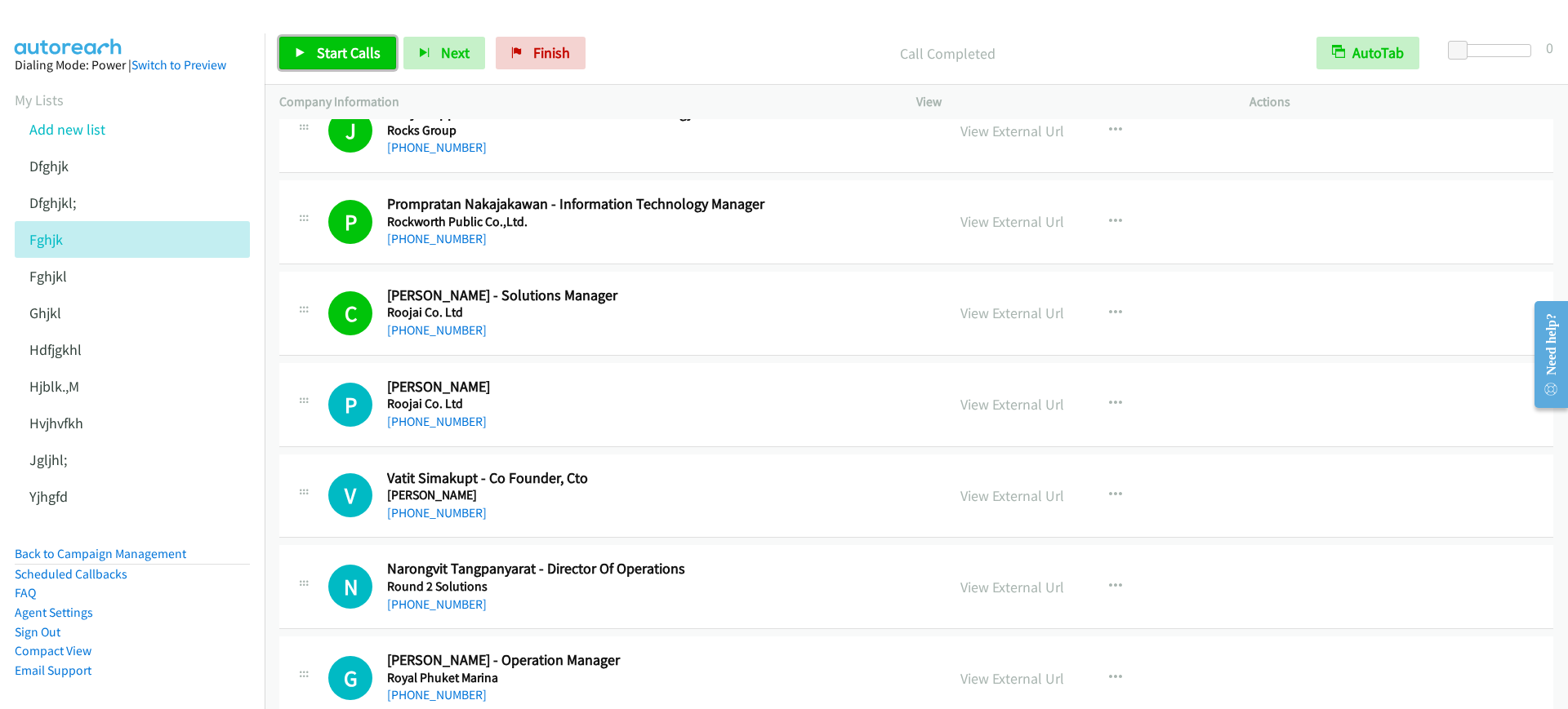
click at [371, 61] on span "Start Calls" at bounding box center [349, 52] width 64 height 19
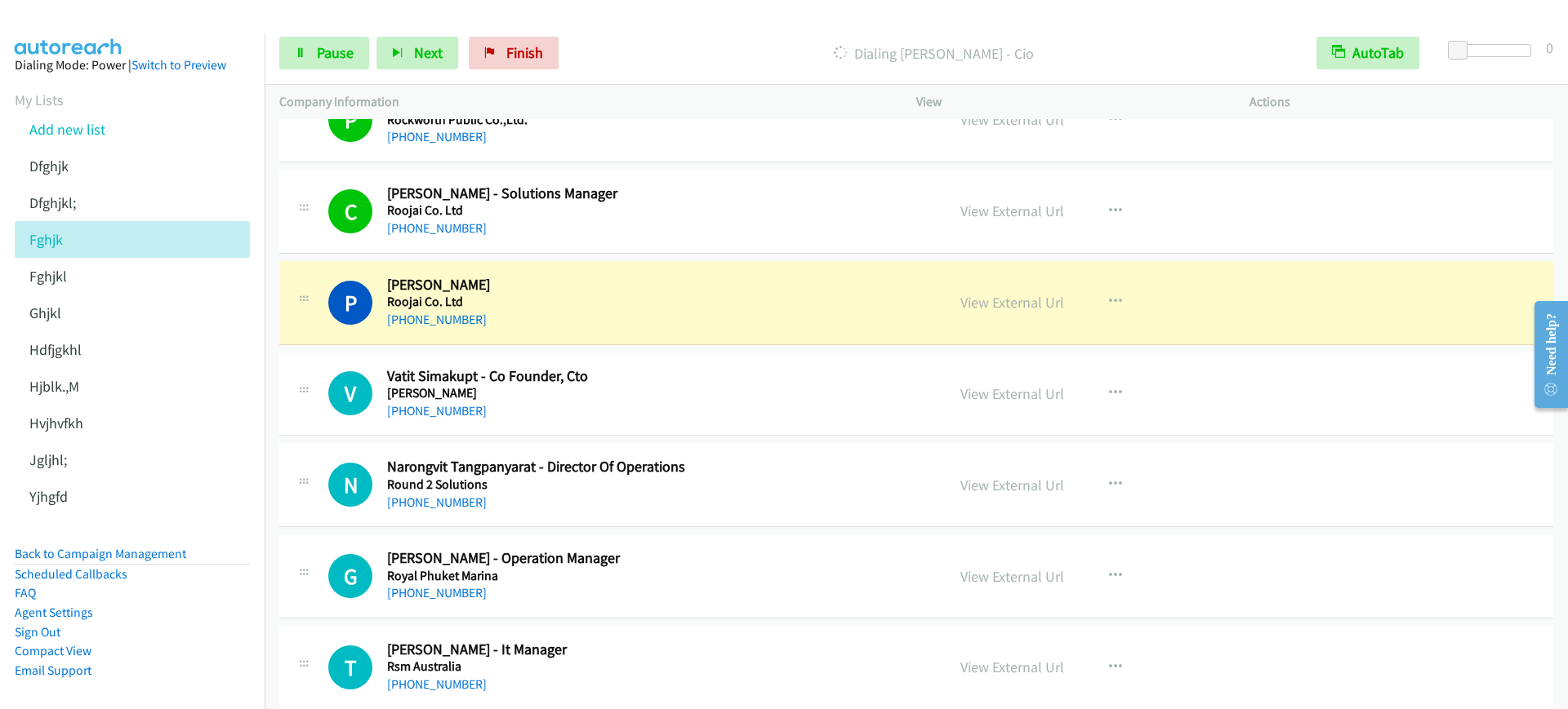
scroll to position [5714, 0]
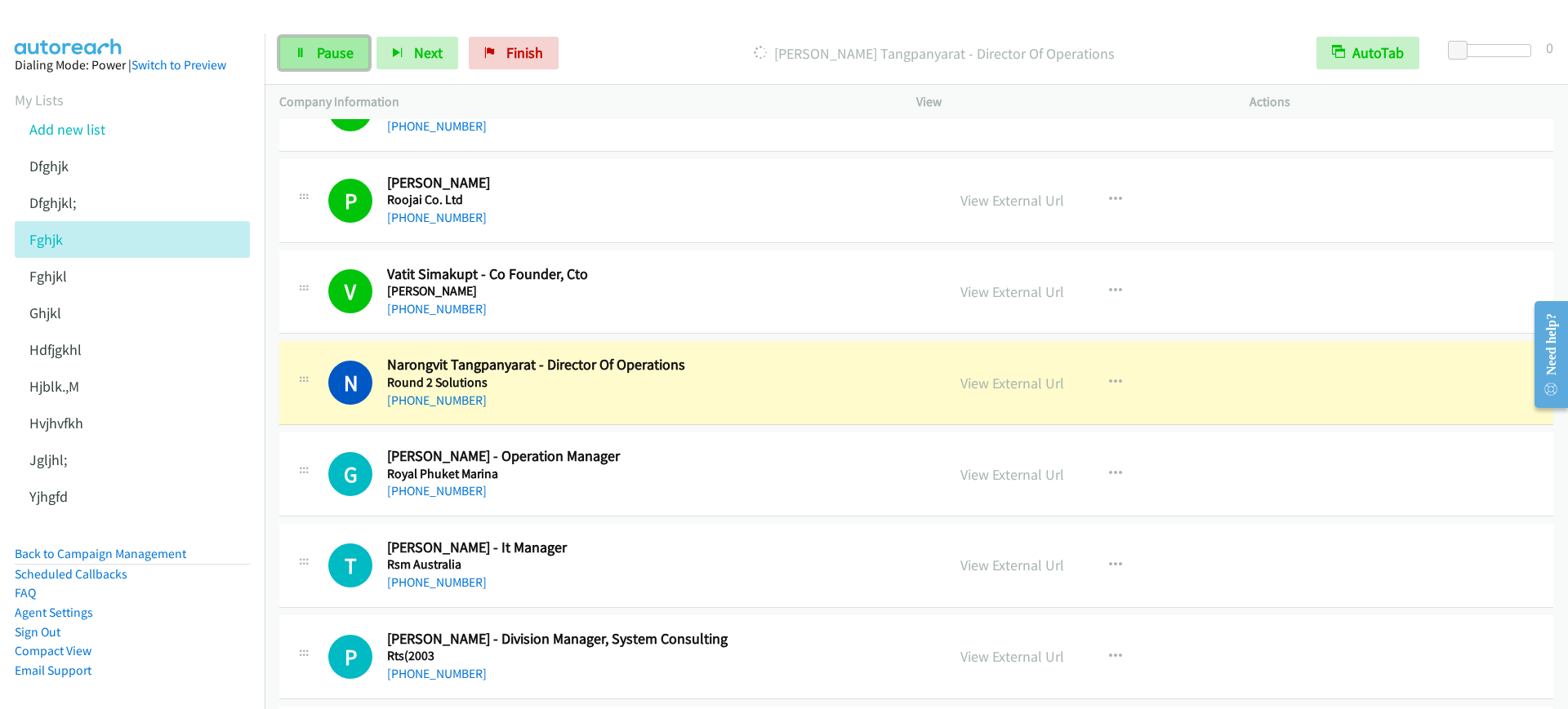
click at [311, 55] on link "Pause" at bounding box center [324, 53] width 89 height 33
